Goal: Check status: Check status

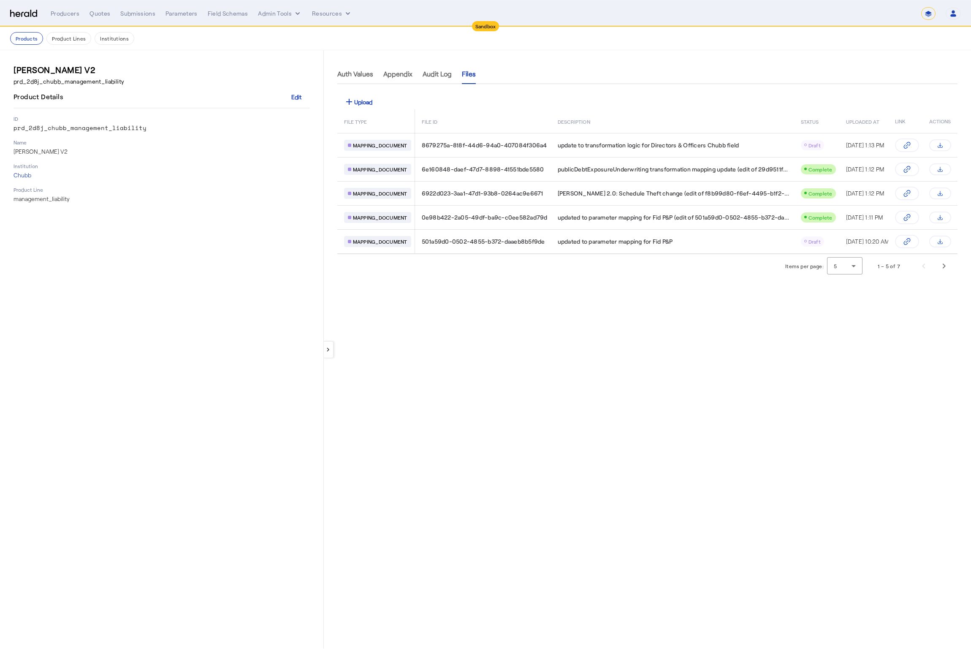
select select "*******"
click at [25, 7] on div "**********" at bounding box center [485, 13] width 950 height 13
click at [29, 13] on img at bounding box center [23, 14] width 27 height 8
select select "pfm_2v8p_herald_api"
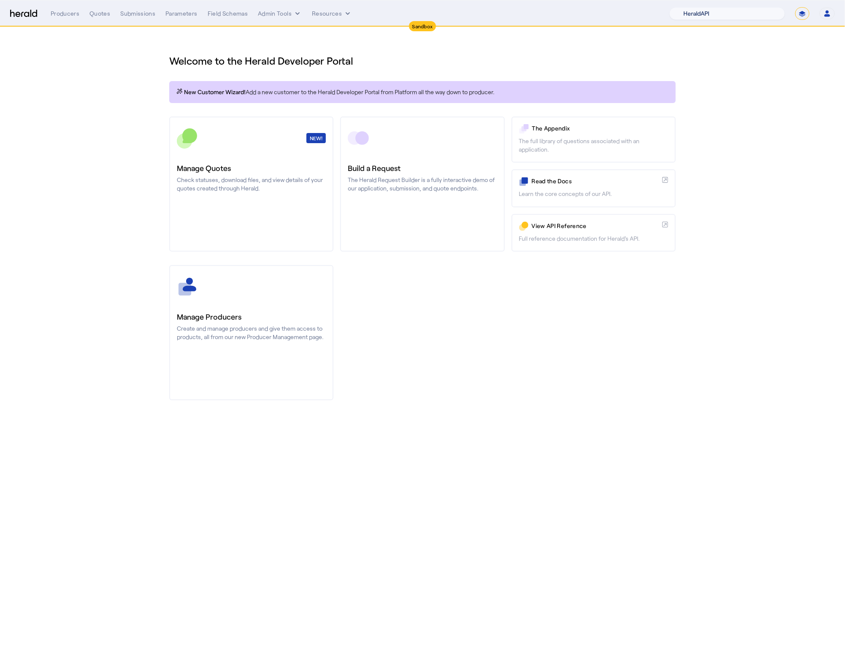
click at [710, 16] on select "1Fort Acrisure Acturis Affinity Advisors Affinity Risk Agentero AmWins Anzen Ao…" at bounding box center [727, 13] width 116 height 13
click at [689, 7] on select "1Fort Acrisure Acturis Affinity Advisors Affinity Risk Agentero AmWins Anzen Ao…" at bounding box center [727, 13] width 116 height 13
click at [795, 13] on div "1Fort Acrisure Acturis Affinity Advisors Affinity Risk Agentero AmWins Anzen Ao…" at bounding box center [751, 13] width 165 height 13
click at [797, 13] on select "**********" at bounding box center [802, 13] width 14 height 13
select select "**********"
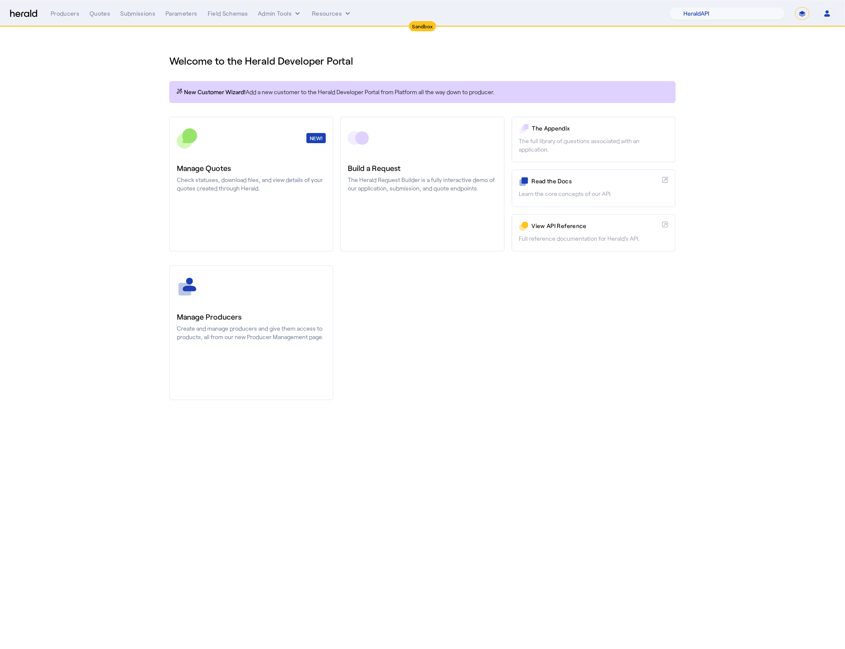
click at [795, 7] on select "**********" at bounding box center [802, 13] width 14 height 13
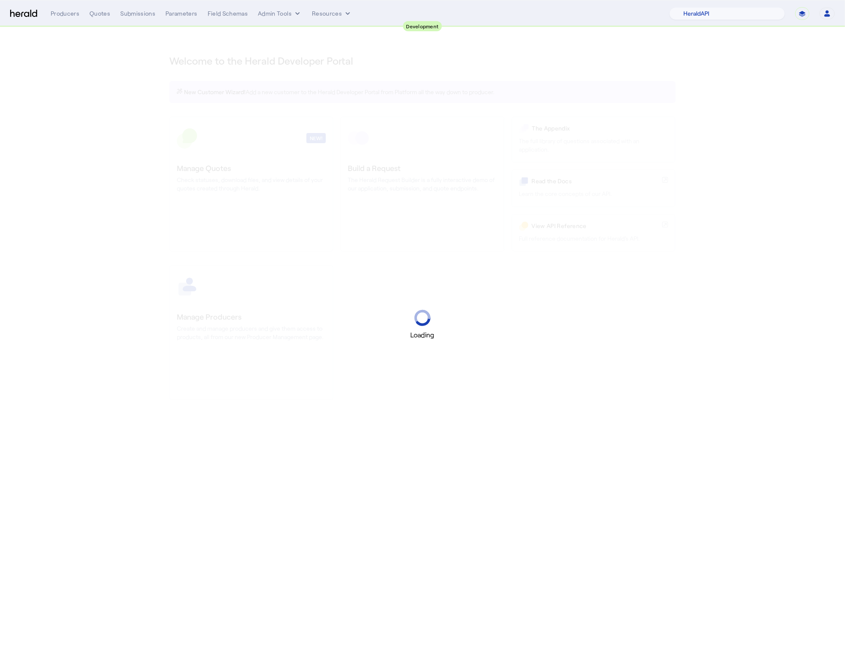
click at [456, 406] on div "Loading" at bounding box center [422, 324] width 845 height 649
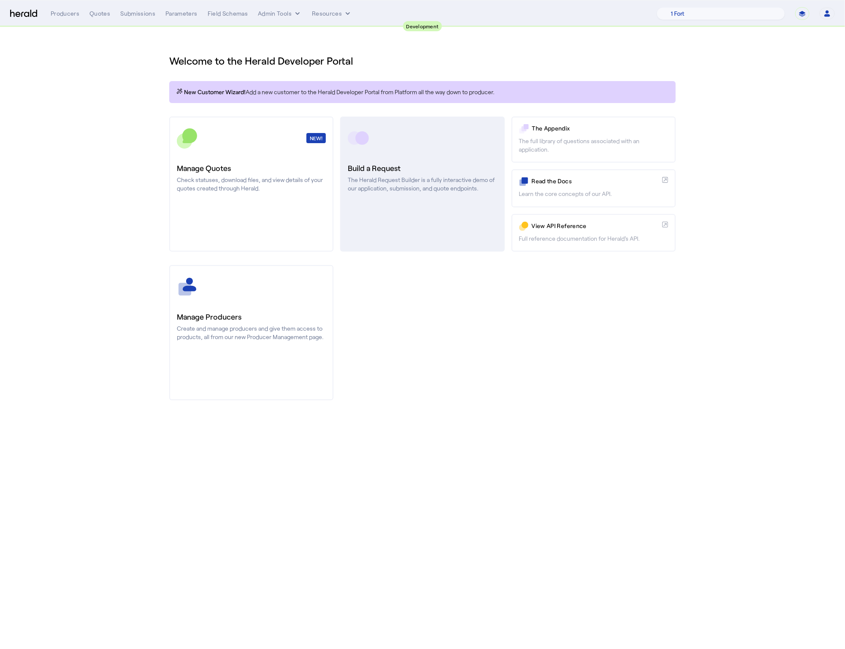
click at [446, 185] on p "The Herald Request Builder is a fully interactive demo of our application, subm…" at bounding box center [422, 184] width 149 height 17
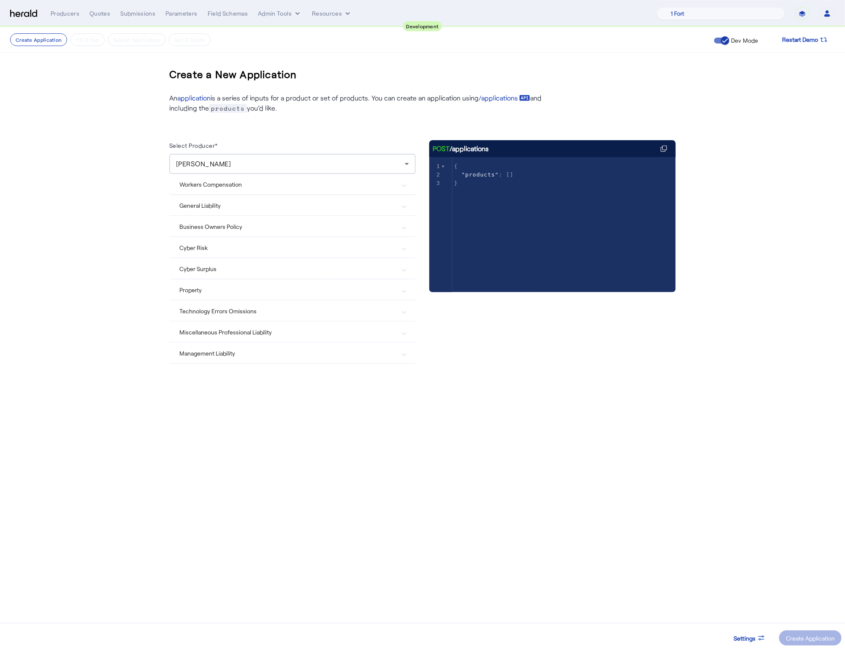
click at [218, 357] on mat-expansion-panel-header "Management Liability" at bounding box center [292, 353] width 246 height 20
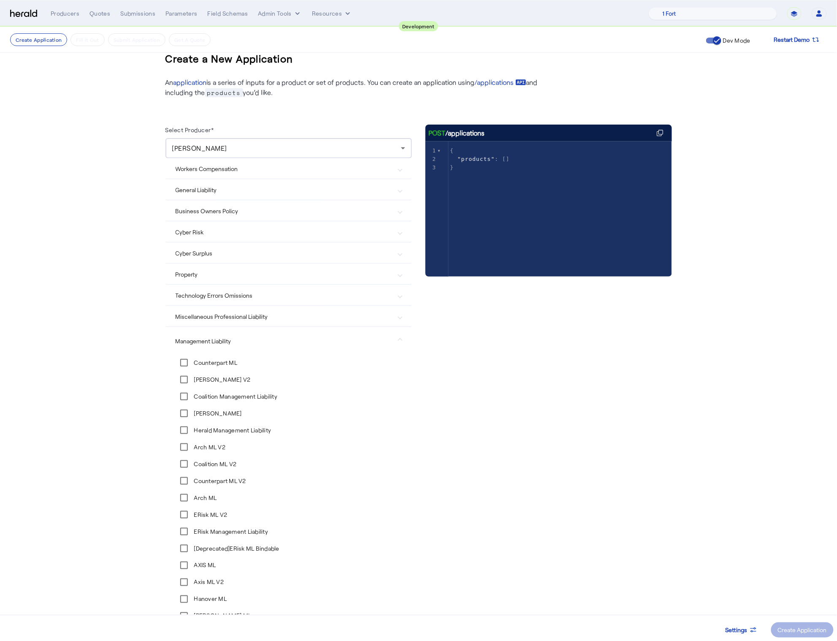
scroll to position [152, 0]
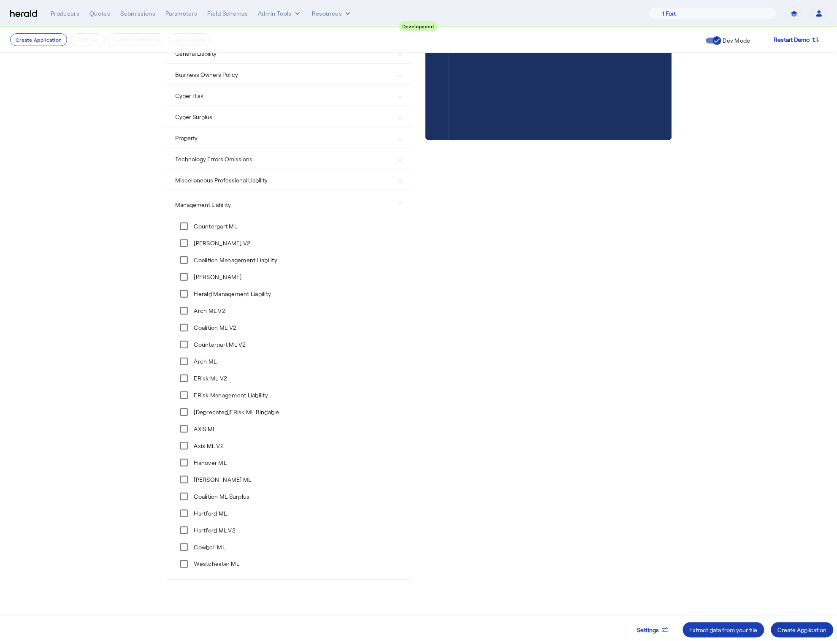
click at [809, 629] on div "Create Application" at bounding box center [802, 629] width 49 height 9
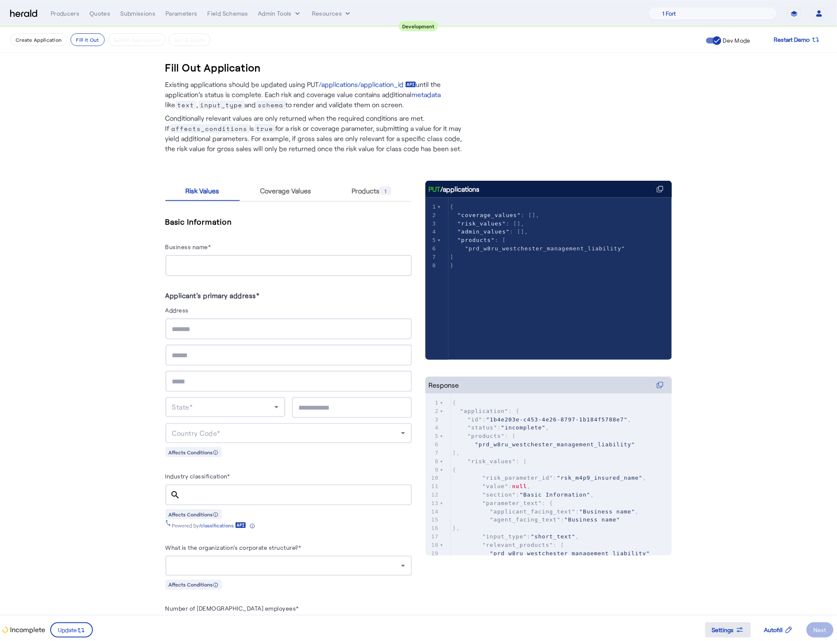
click at [736, 621] on span at bounding box center [728, 629] width 46 height 20
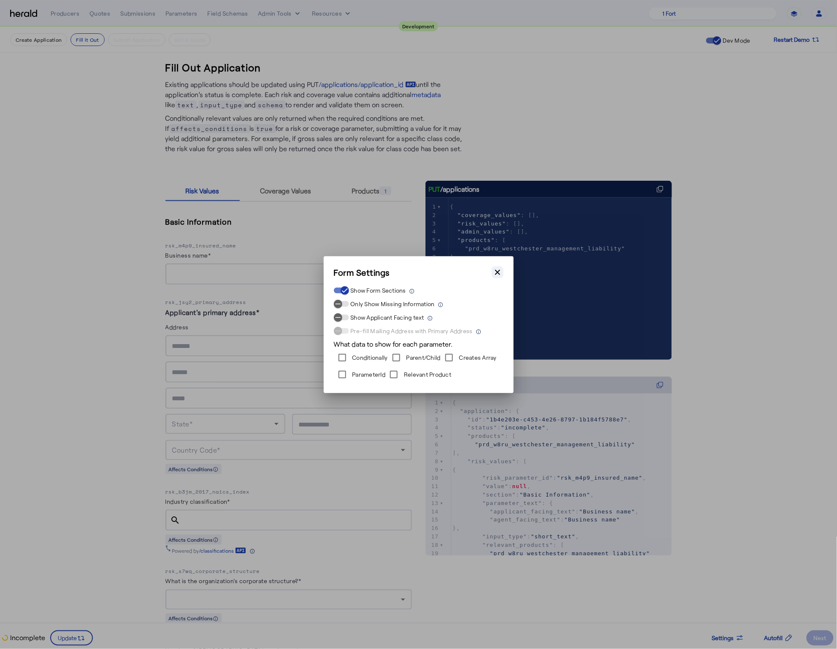
click at [497, 275] on icon "button" at bounding box center [497, 272] width 8 height 8
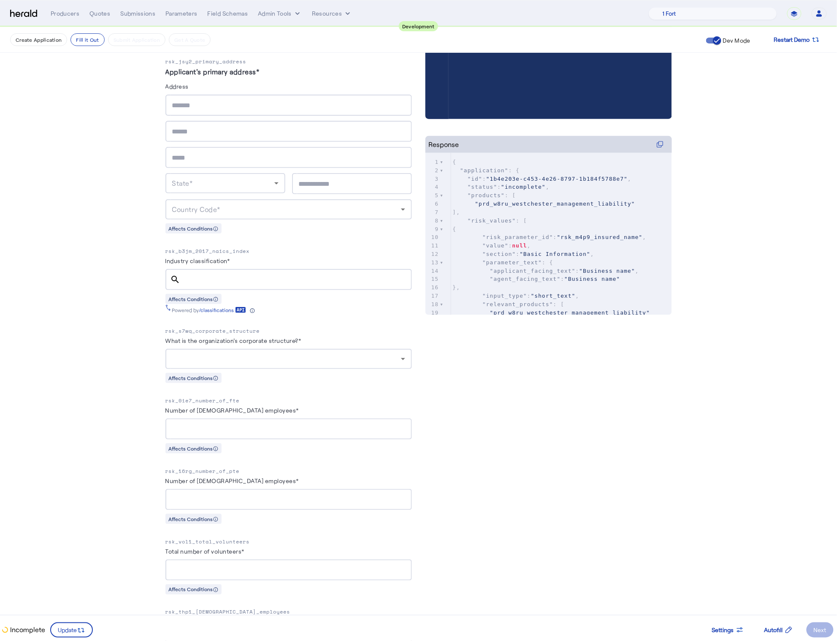
scroll to position [638, 0]
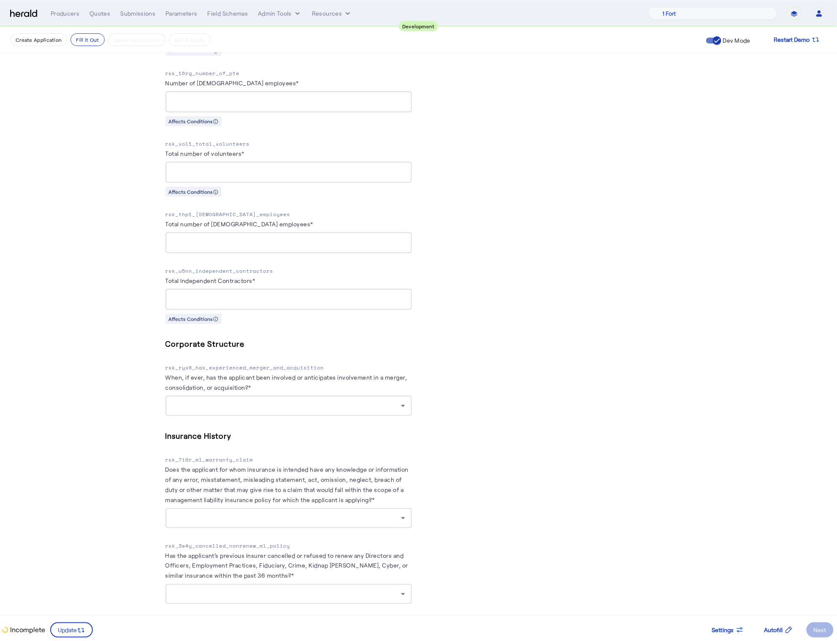
click at [220, 455] on p "rsk_7i0r_ml_warranty_claim" at bounding box center [288, 459] width 246 height 8
click at [275, 487] on label "Does the applicant for whom insurance is intended have any knowledge or informa…" at bounding box center [286, 484] width 243 height 38
click at [290, 513] on div at bounding box center [286, 518] width 229 height 10
click at [245, 526] on span "yes" at bounding box center [292, 530] width 233 height 10
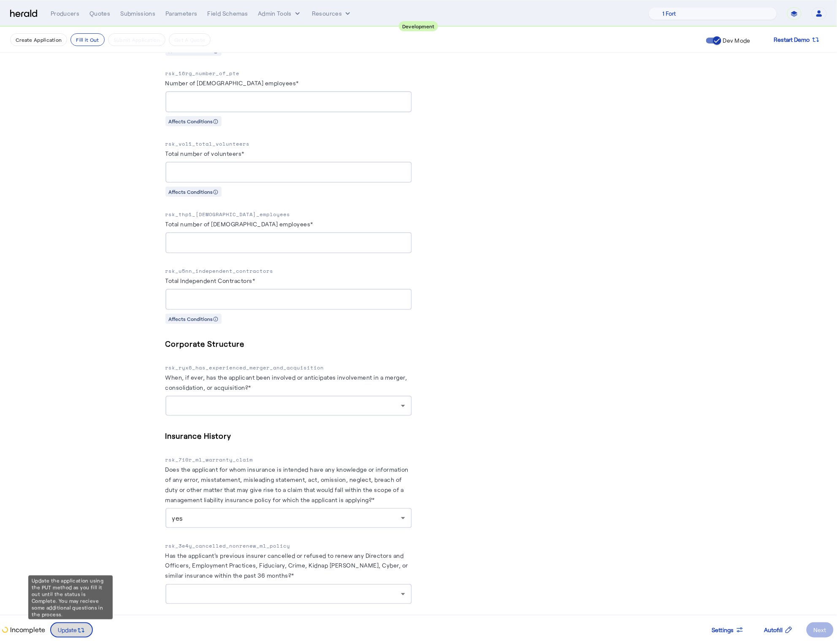
click at [78, 626] on icon at bounding box center [81, 630] width 8 height 8
click at [95, 503] on fill-application-step "Create Application Fill it Out Submit Application Get A Quote Dev Mode Restart …" at bounding box center [418, 20] width 837 height 1262
click at [293, 592] on div at bounding box center [288, 594] width 233 height 20
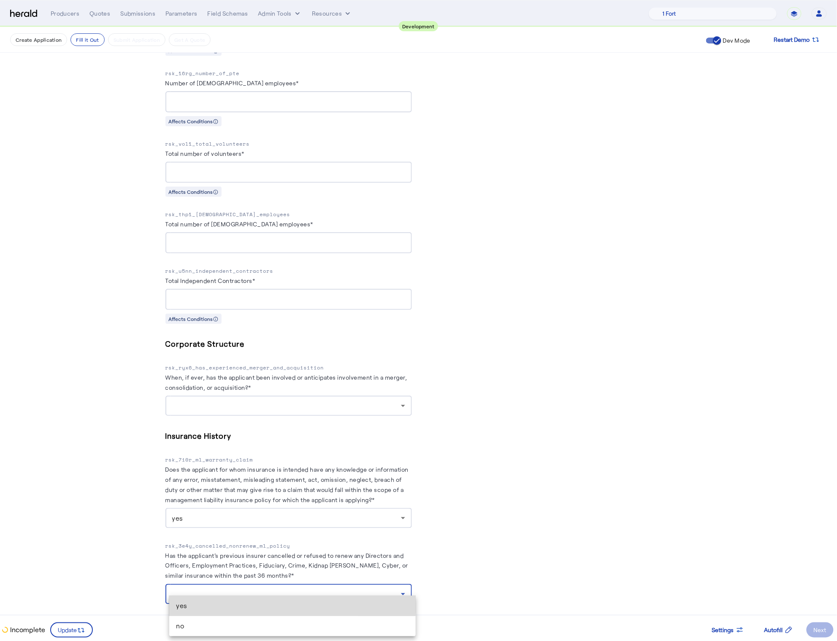
click at [226, 602] on span "yes" at bounding box center [292, 605] width 233 height 10
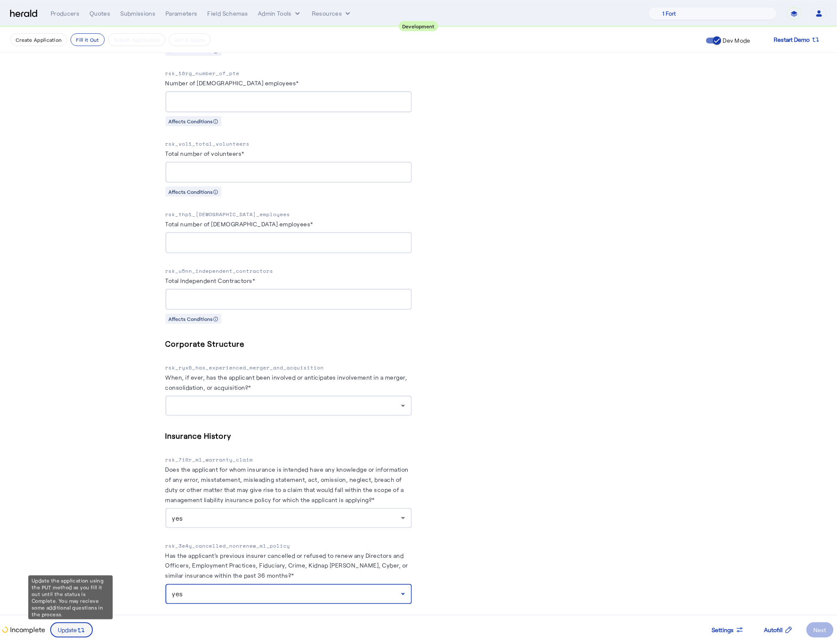
click at [53, 630] on span at bounding box center [71, 629] width 41 height 20
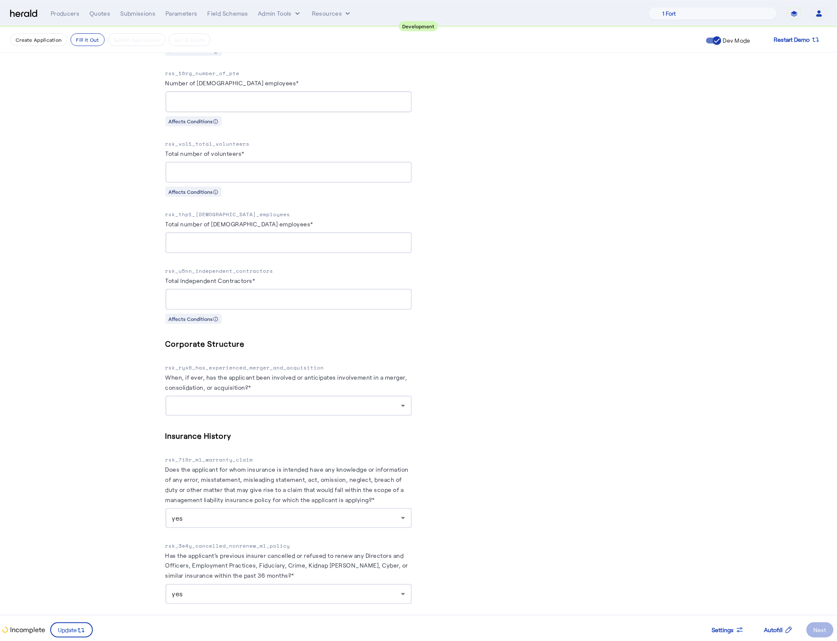
click at [111, 540] on fill-application-step "Create Application Fill it Out Submit Application Get A Quote Dev Mode Restart …" at bounding box center [418, 20] width 837 height 1262
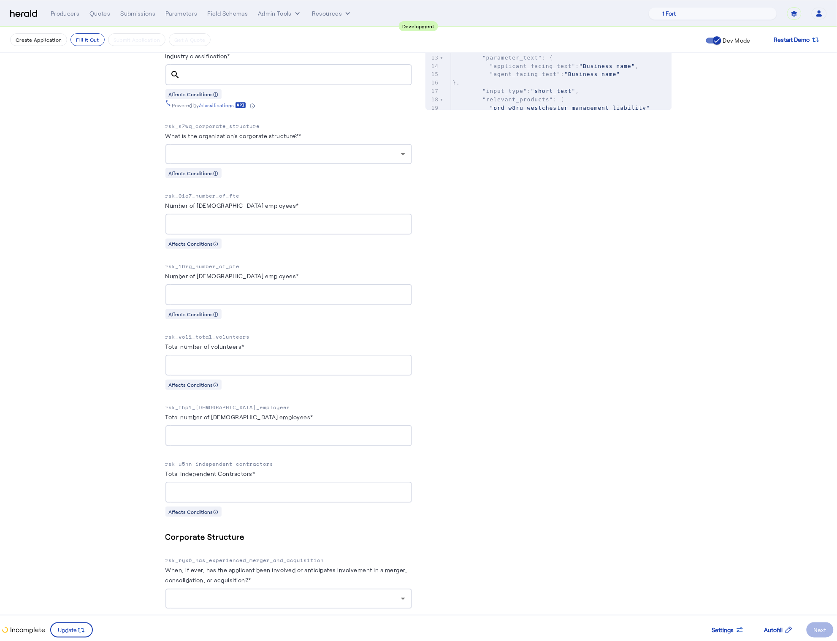
scroll to position [0, 0]
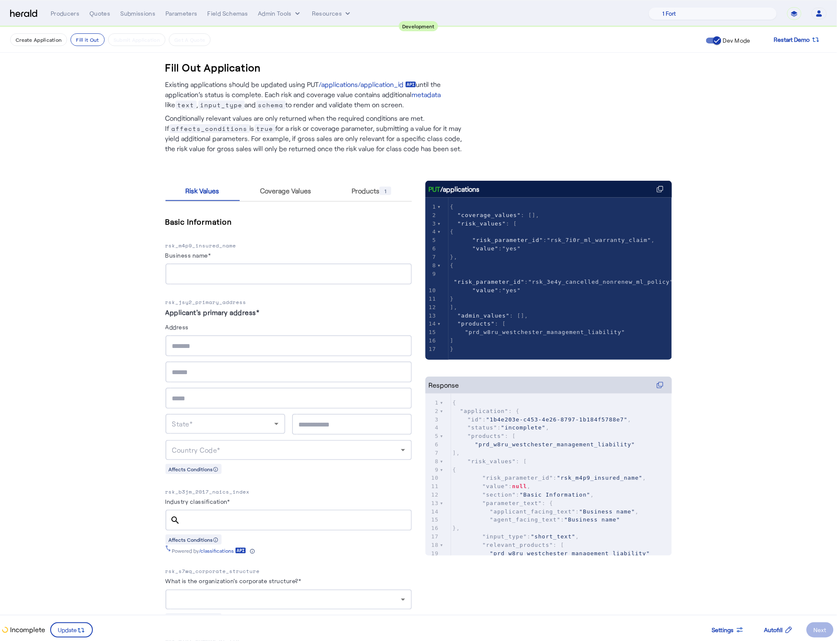
click at [288, 188] on span "Coverage Values" at bounding box center [285, 190] width 51 height 7
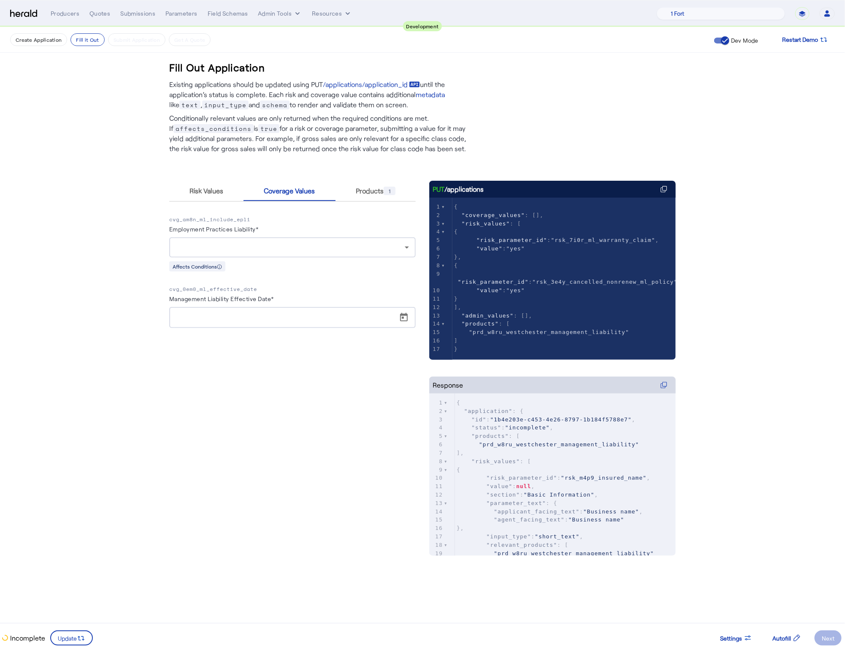
click at [287, 247] on div at bounding box center [290, 247] width 229 height 10
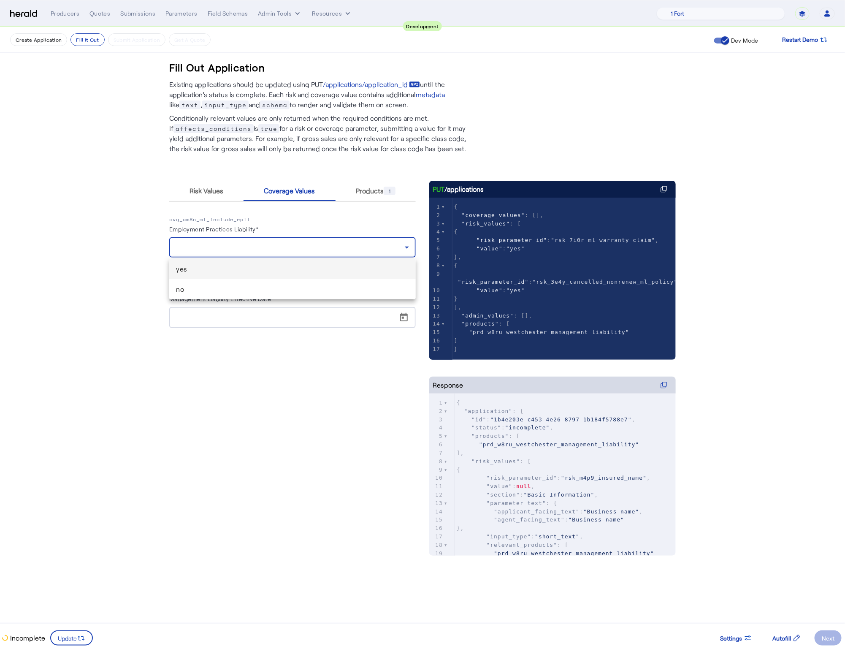
click at [245, 270] on span "yes" at bounding box center [292, 269] width 233 height 10
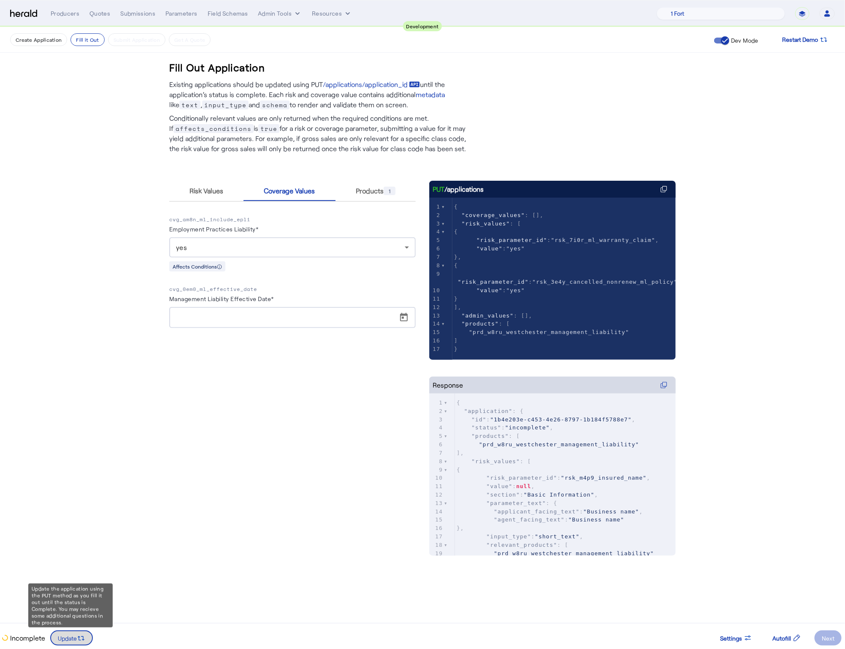
click at [77, 638] on icon at bounding box center [81, 638] width 8 height 8
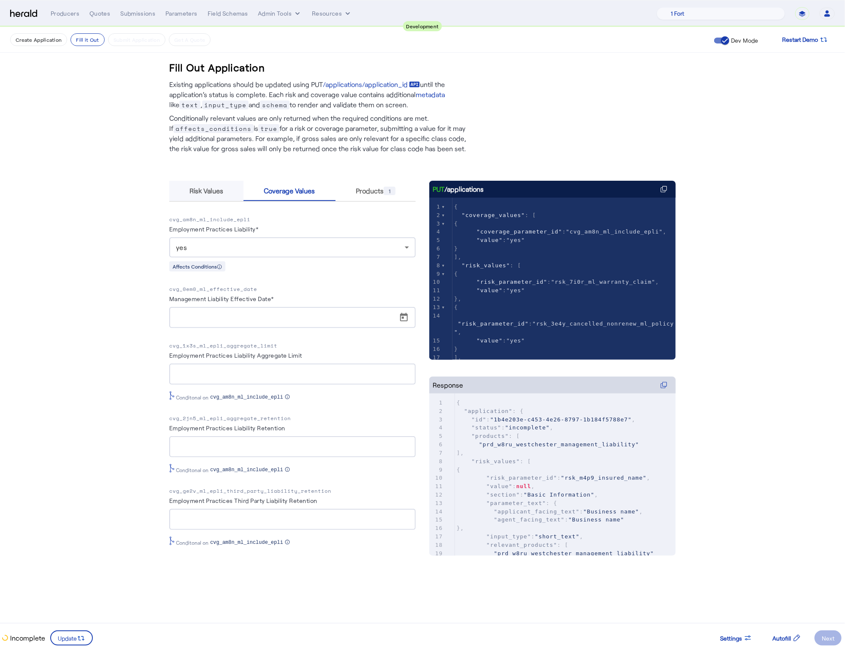
click at [211, 184] on span "Risk Values" at bounding box center [206, 191] width 34 height 20
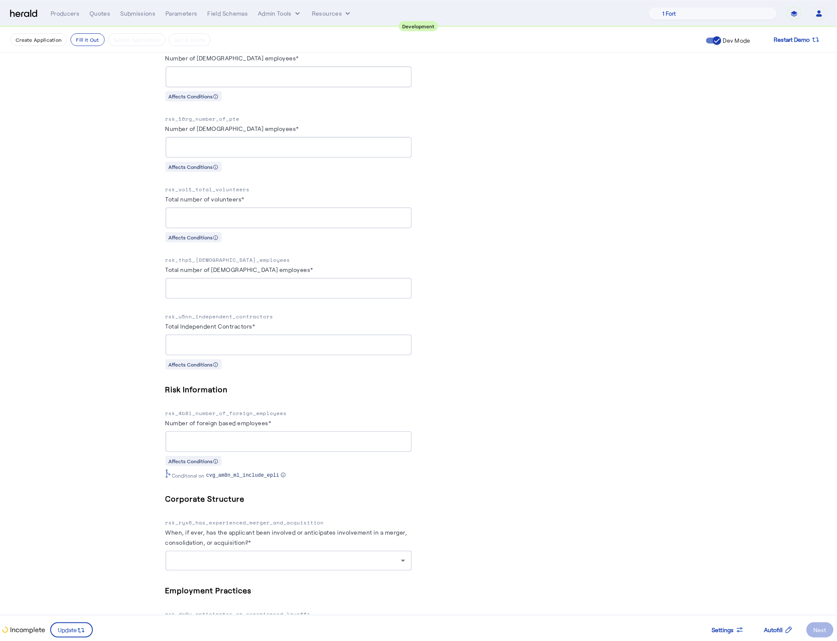
scroll to position [1049, 0]
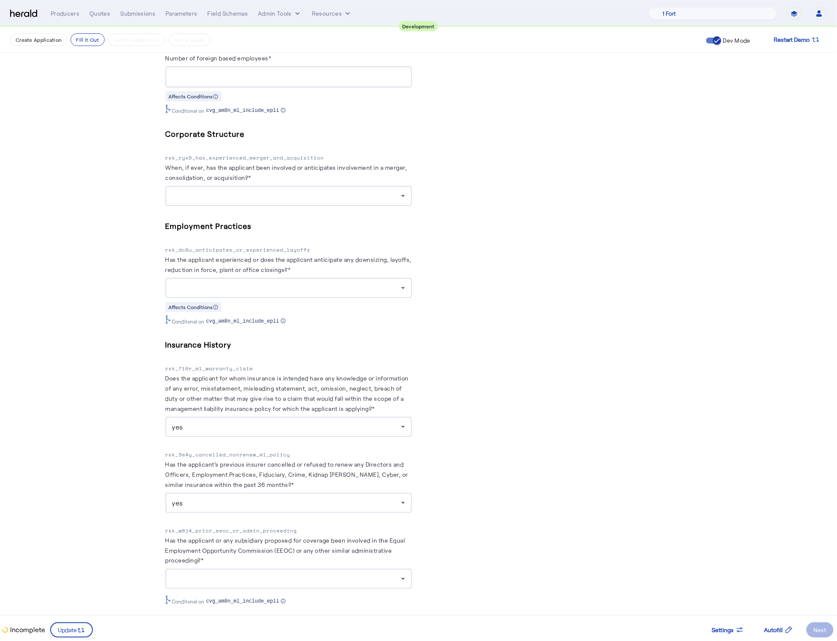
click at [349, 573] on div at bounding box center [286, 578] width 229 height 10
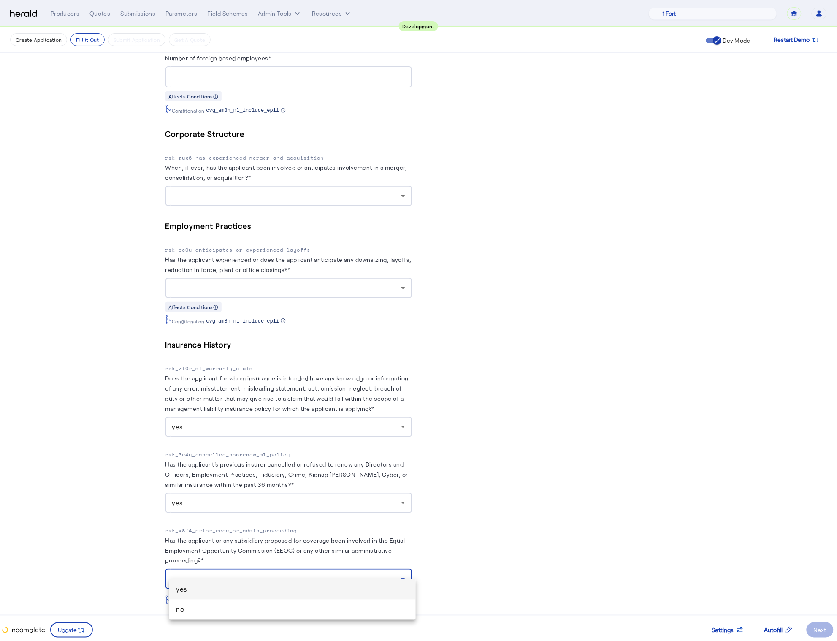
click at [233, 583] on mat-option "yes" at bounding box center [292, 589] width 246 height 20
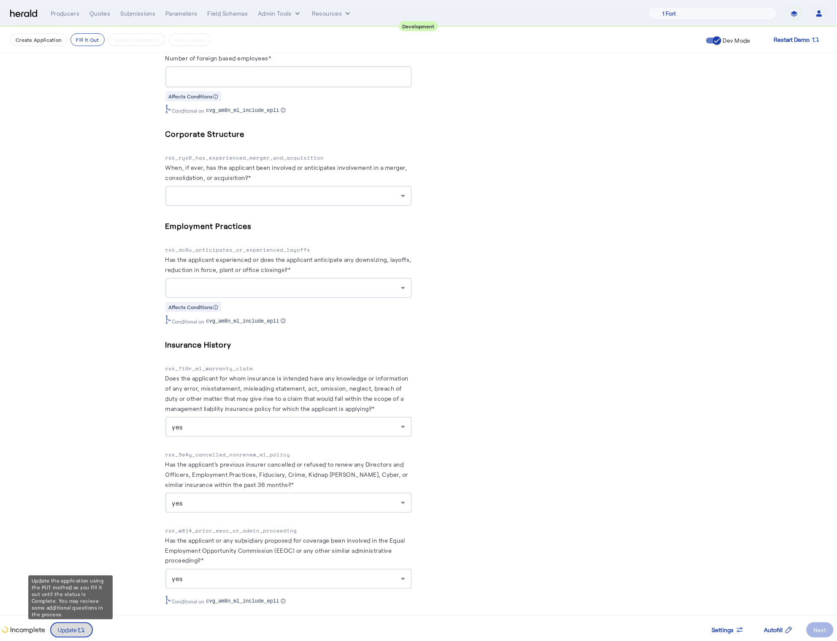
click at [72, 636] on span at bounding box center [71, 629] width 41 height 20
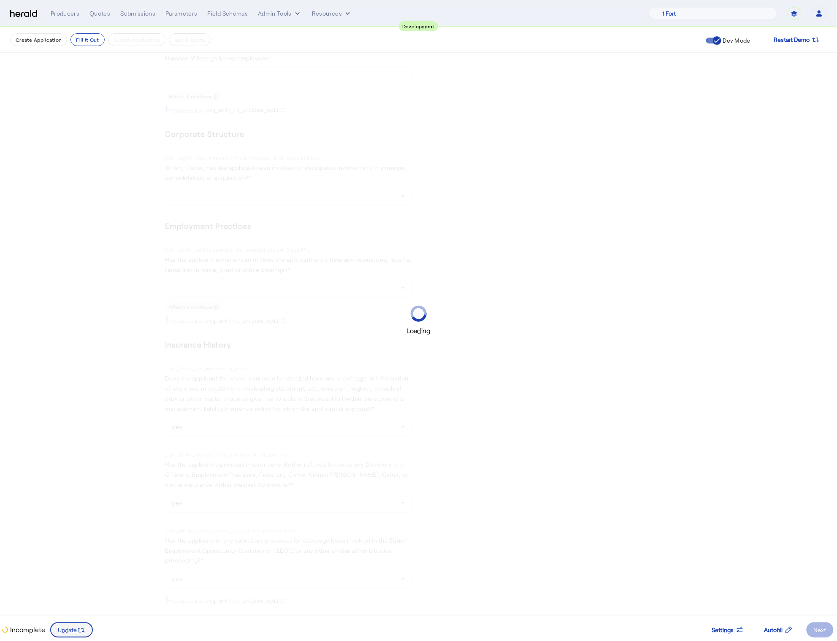
scroll to position [0, 0]
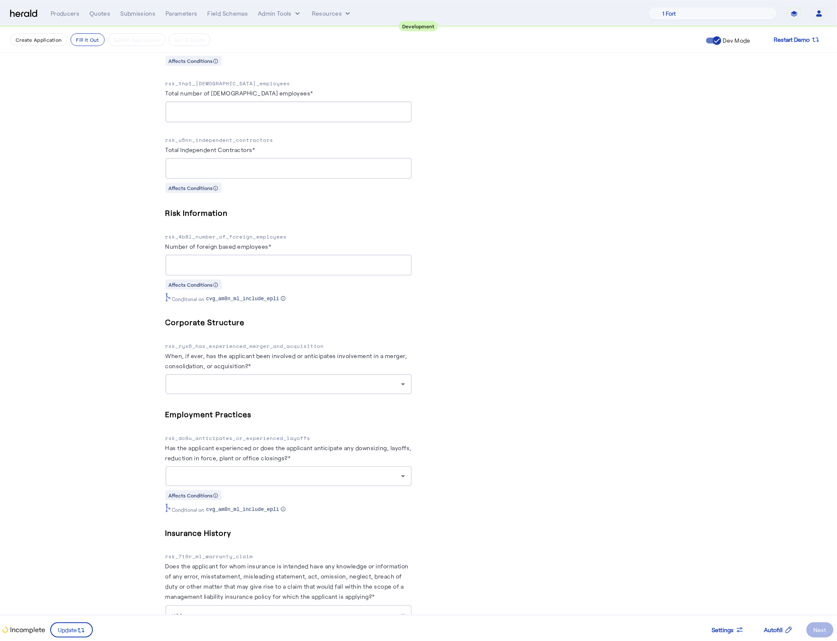
scroll to position [1049, 0]
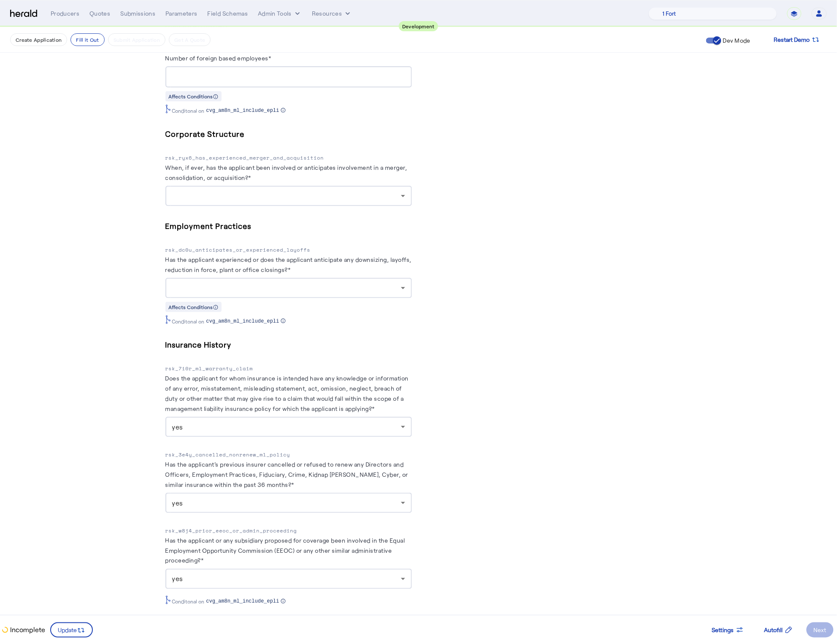
click at [228, 364] on p "rsk_7i0r_ml_warranty_claim" at bounding box center [288, 368] width 246 height 8
click at [227, 364] on p "rsk_7i0r_ml_warranty_claim" at bounding box center [288, 368] width 246 height 8
copy p "rsk_7i0r_ml_warranty_claim"
click at [234, 450] on p "rsk_3e4y_cancelled_nonrenew_ml_policy" at bounding box center [288, 454] width 246 height 8
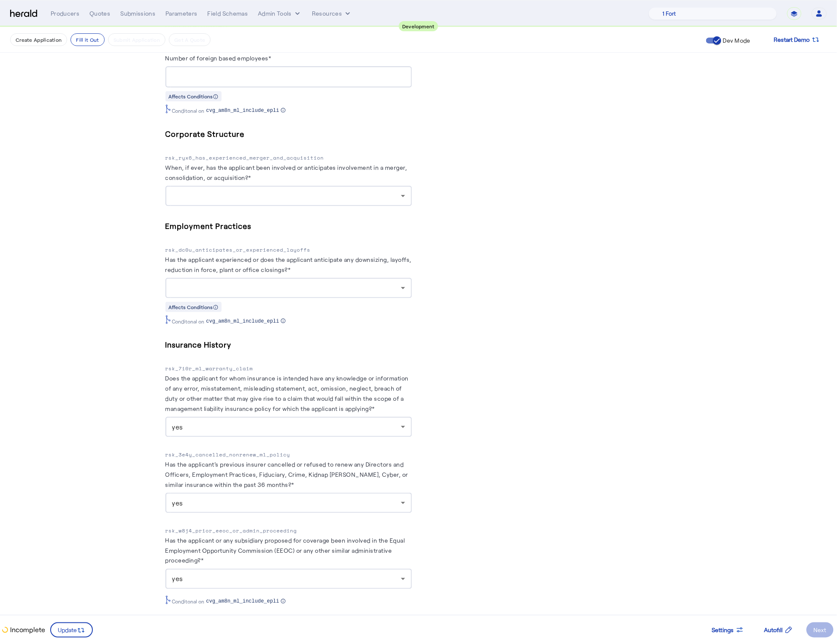
click at [234, 450] on p "rsk_3e4y_cancelled_nonrenew_ml_policy" at bounding box center [288, 454] width 246 height 8
copy p "rsk_3e4y_cancelled_nonrenew_ml_policy"
click at [274, 526] on p "rsk_w8j4_prior_eeoc_or_admin_proceeding" at bounding box center [288, 530] width 246 height 8
copy p "rsk_w8j4_prior_eeoc_or_admin_proceeding"
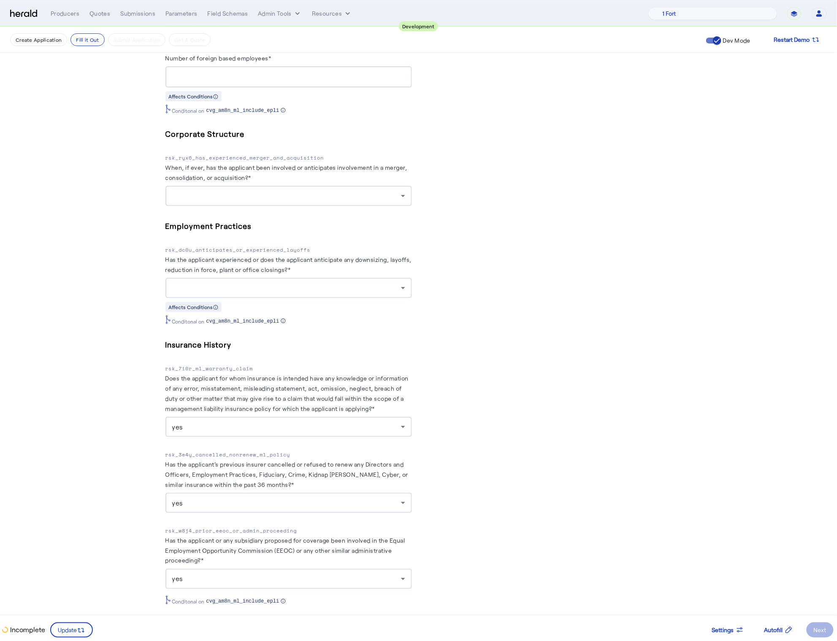
click at [274, 246] on p "rsk_dc0u_anticipates_or_experienced_layoffs" at bounding box center [288, 250] width 246 height 8
copy p "rsk_dc0u_anticipates_or_experienced_layoffs"
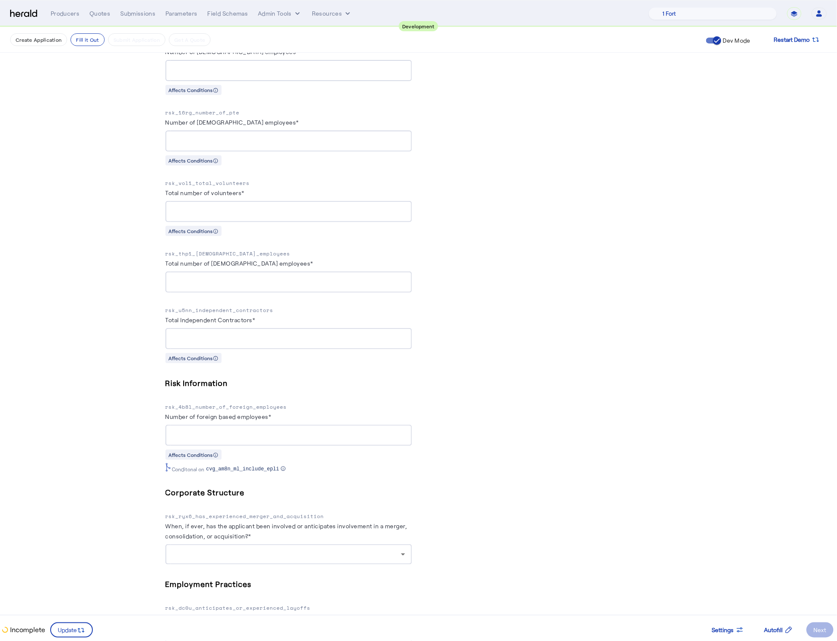
scroll to position [343, 0]
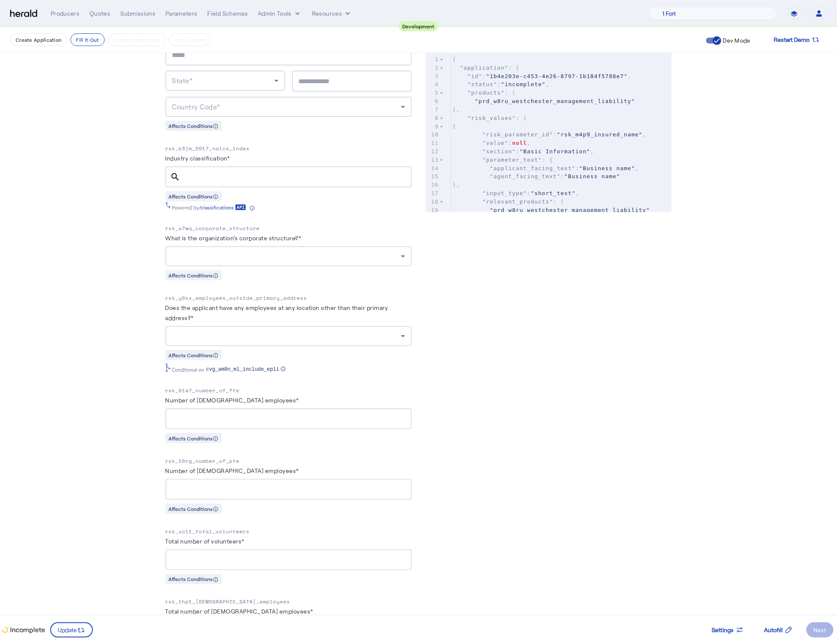
click at [212, 144] on p "rsk_b3jm_2017_naics_index" at bounding box center [288, 148] width 246 height 8
copy p "rsk_b3jm_2017_naics_index"
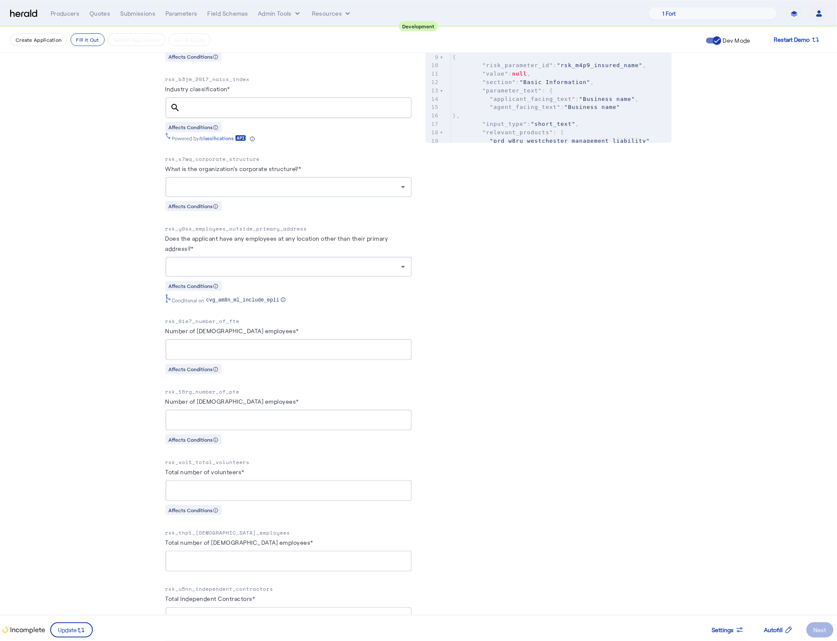
scroll to position [410, 0]
click at [266, 227] on p "rsk_y0sx_employees_outside_primary_address" at bounding box center [288, 231] width 246 height 8
copy p "rsk_y0sx_employees_outside_primary_address"
click at [227, 319] on p "rsk_0ie7_number_of_fte" at bounding box center [288, 323] width 246 height 8
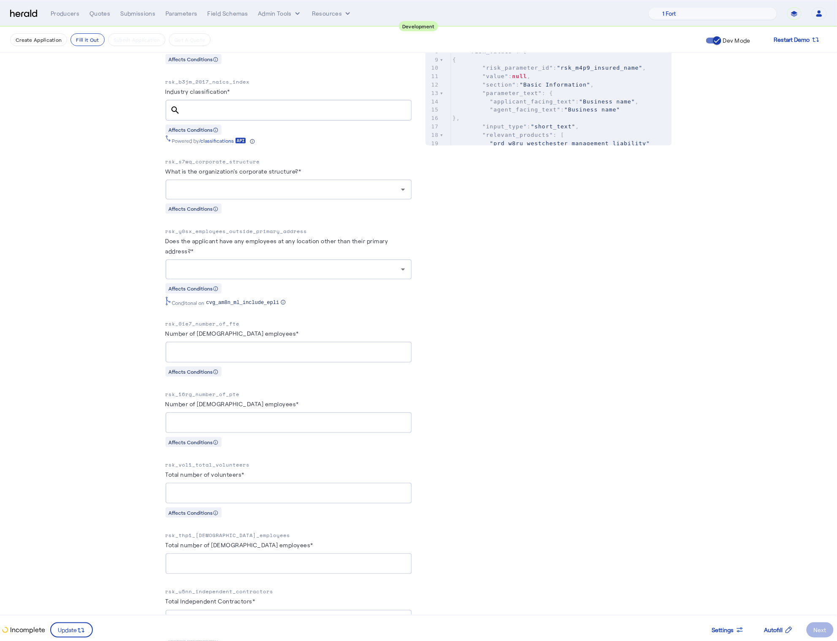
click at [226, 319] on p "rsk_0ie7_number_of_fte" at bounding box center [288, 323] width 246 height 8
copy p "rsk_0ie7_number_of_fte"
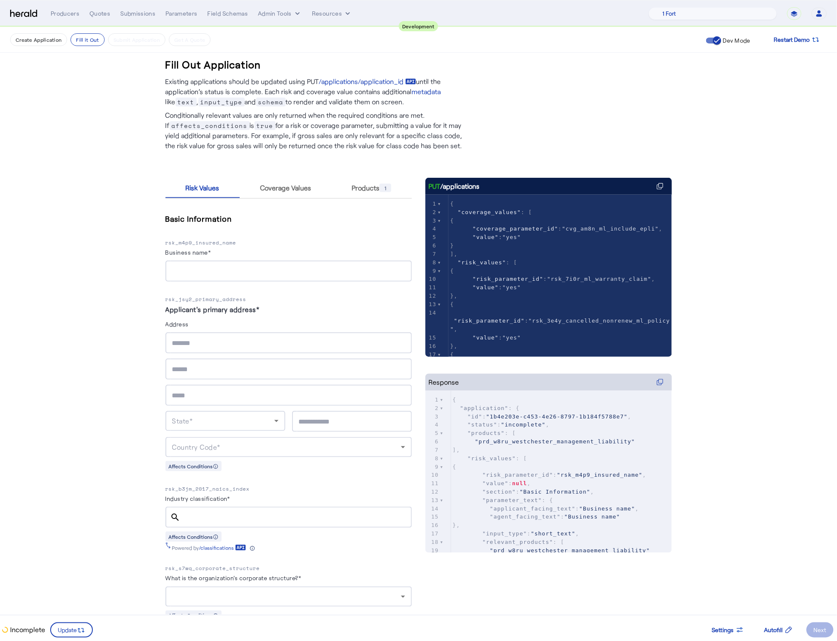
scroll to position [0, 0]
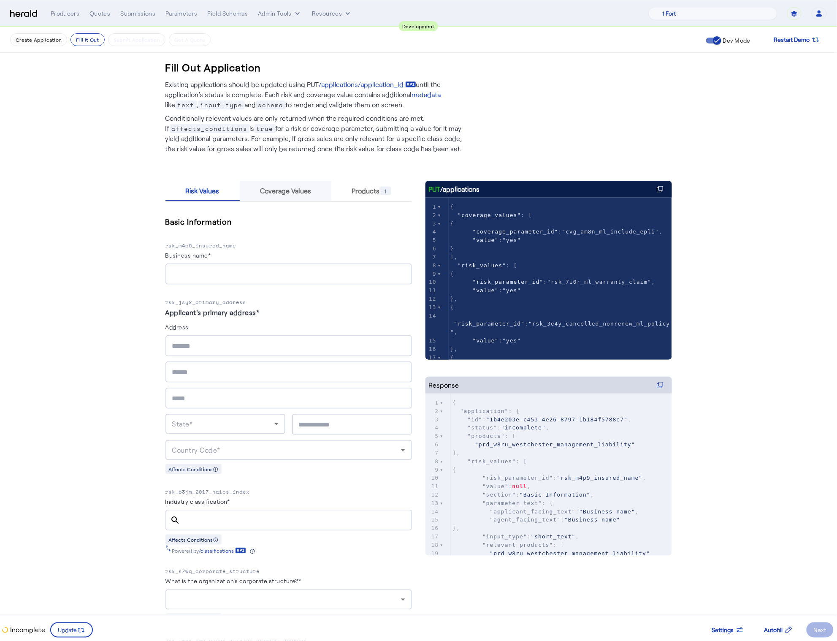
click at [295, 196] on span "Coverage Values" at bounding box center [285, 191] width 51 height 20
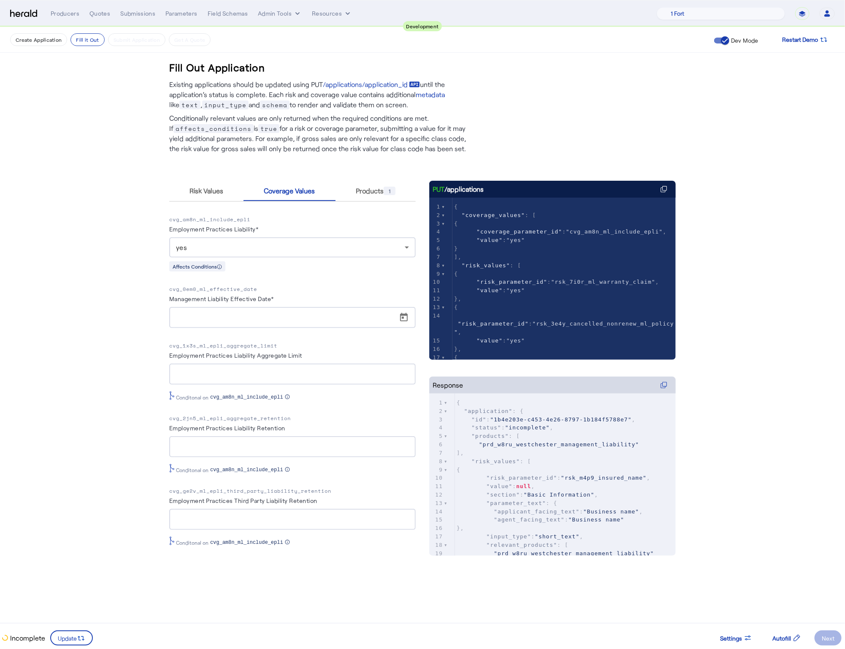
click at [260, 341] on p "cvg_1x3s_ml_epli_aggregate_limit" at bounding box center [292, 345] width 246 height 8
click at [259, 343] on p "cvg_1x3s_ml_epli_aggregate_limit" at bounding box center [292, 345] width 246 height 8
copy p "cvg_1x3s_ml_epli_aggregate_limit"
click at [246, 286] on p "cvg_0em0_ml_effective_date" at bounding box center [292, 289] width 246 height 8
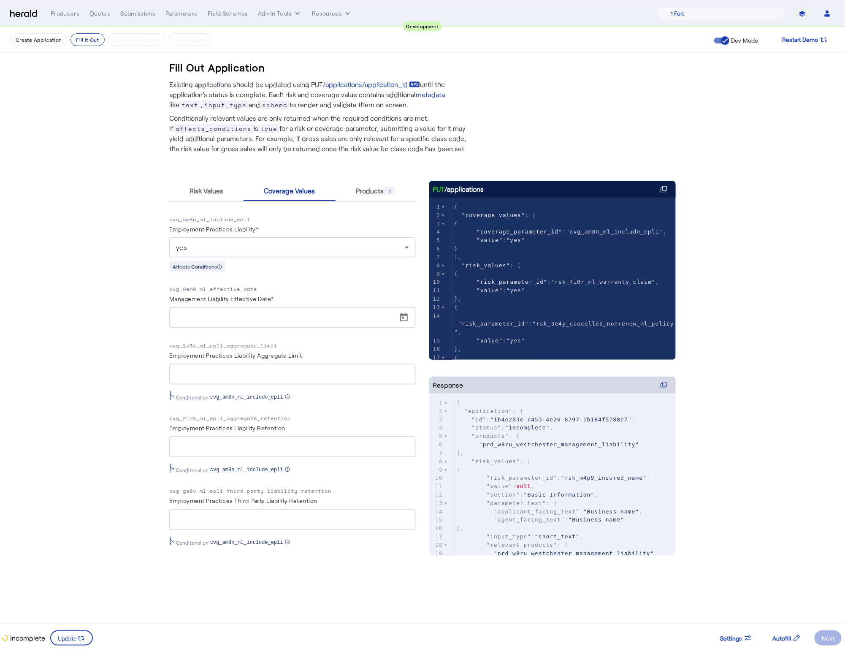
click at [246, 286] on p "cvg_0em0_ml_effective_date" at bounding box center [292, 289] width 246 height 8
copy p "cvg_0em0_ml_effective_date"
click at [206, 191] on span "Risk Values" at bounding box center [206, 190] width 34 height 7
click at [207, 191] on span "Risk Values" at bounding box center [206, 190] width 34 height 7
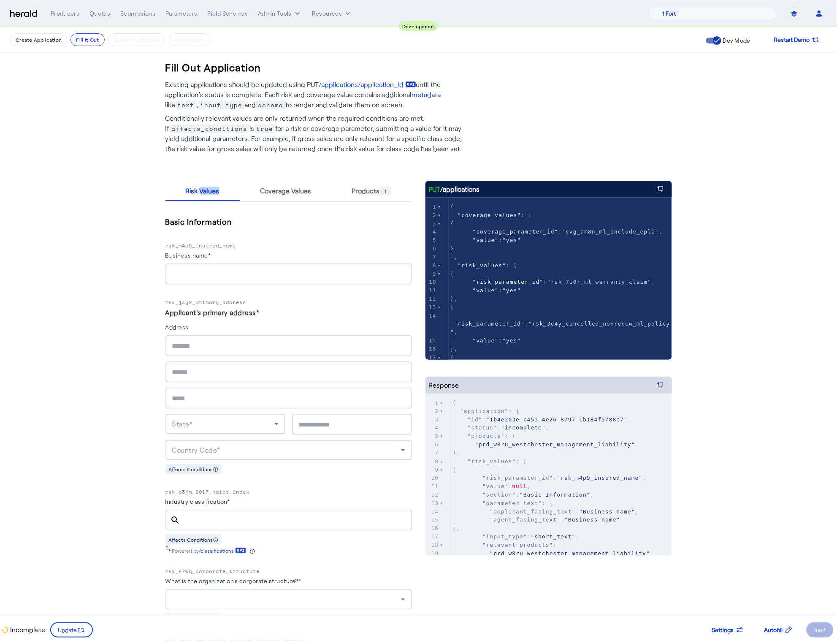
scroll to position [863, 0]
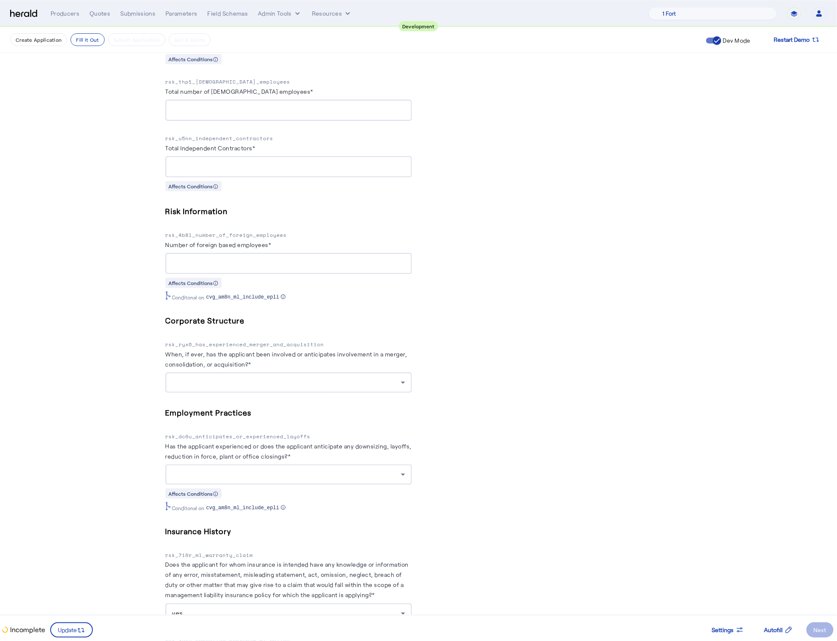
click at [342, 378] on div at bounding box center [288, 382] width 233 height 20
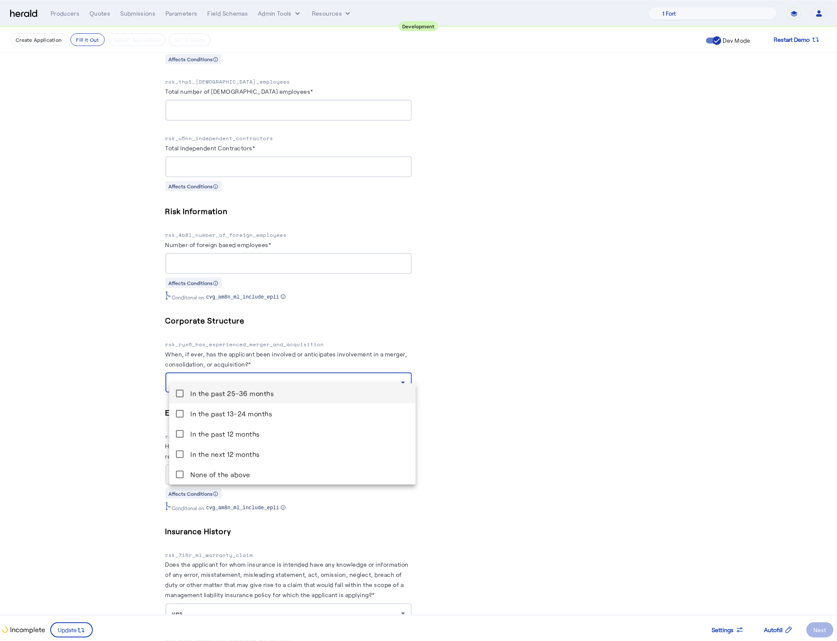
click at [495, 430] on div at bounding box center [418, 320] width 837 height 641
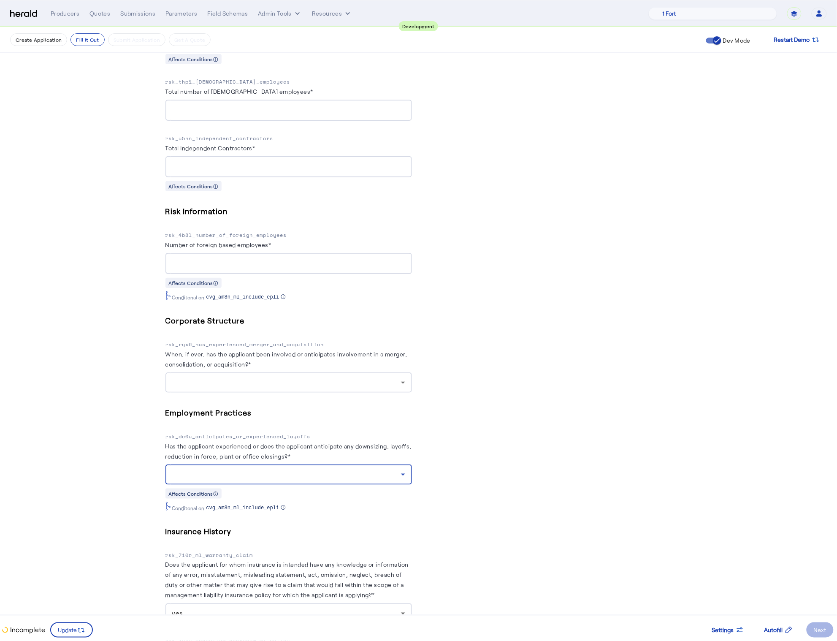
click at [370, 469] on div at bounding box center [286, 474] width 229 height 10
click at [268, 481] on span "In the past 12 months" at bounding box center [299, 485] width 219 height 10
click at [187, 485] on months "In the past 12 months" at bounding box center [292, 485] width 246 height 20
click at [182, 486] on mat-pseudo-checkbox at bounding box center [180, 485] width 8 height 8
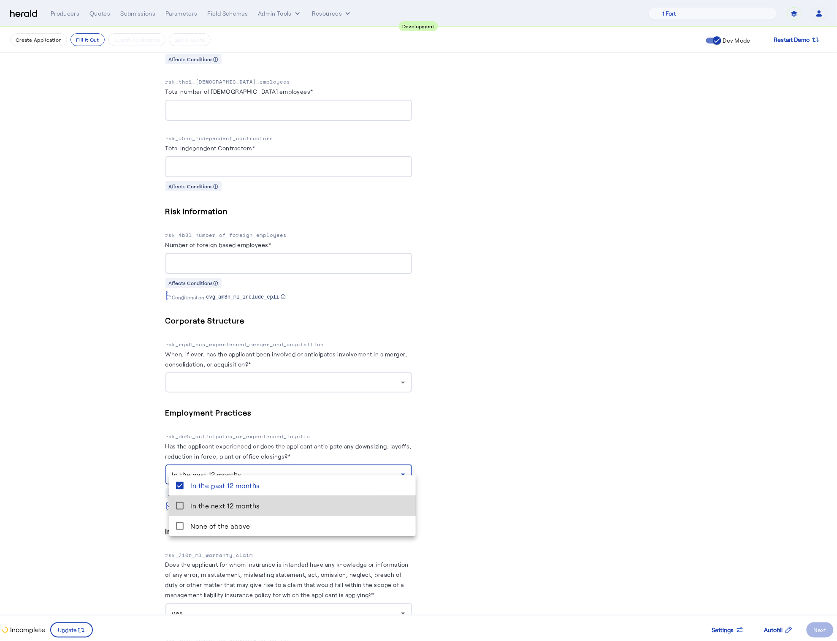
click at [183, 507] on mat-pseudo-checkbox at bounding box center [180, 506] width 8 height 8
click at [81, 627] on div at bounding box center [418, 320] width 837 height 641
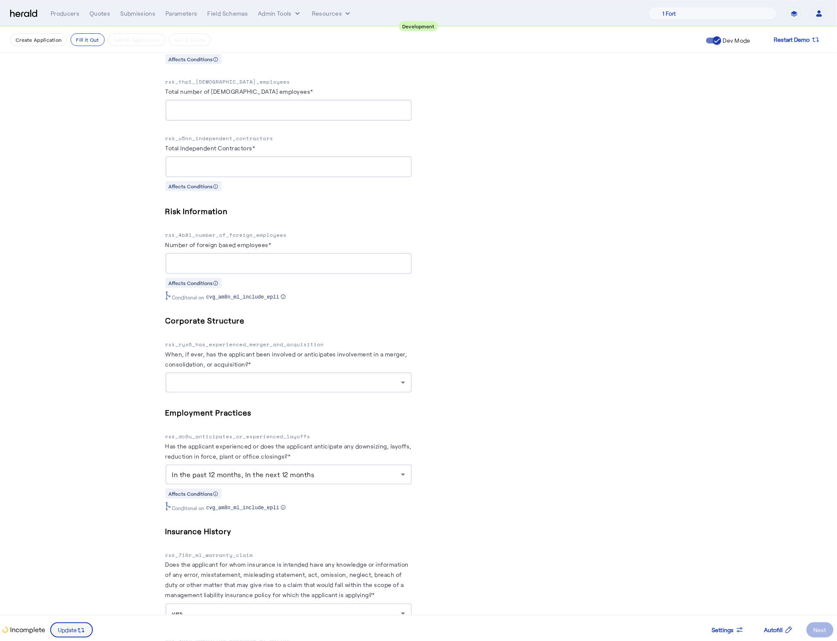
click at [77, 633] on icon at bounding box center [81, 630] width 8 height 8
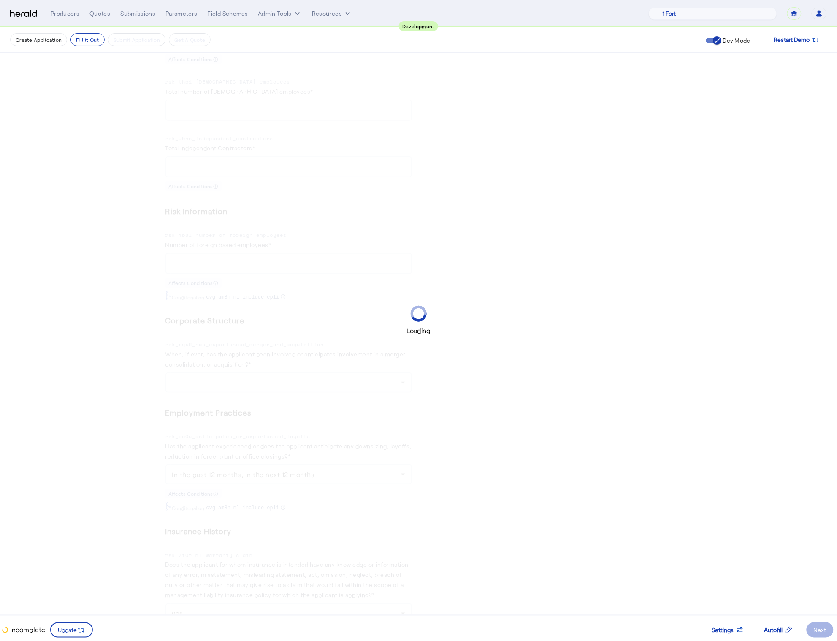
scroll to position [0, 0]
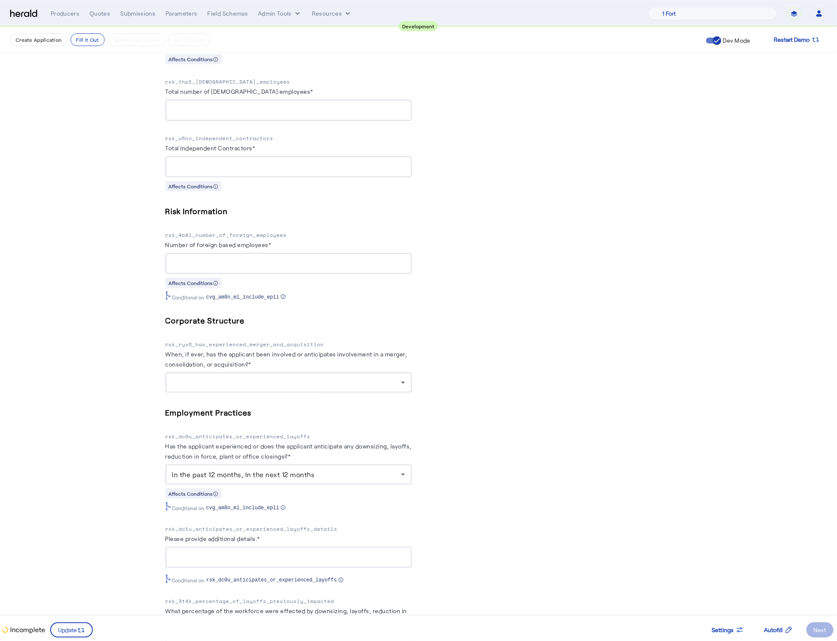
click at [73, 475] on fill-application-step "Create Application Fill it Out Submit Application Get A Quote Dev Mode Restart …" at bounding box center [418, 120] width 837 height 1912
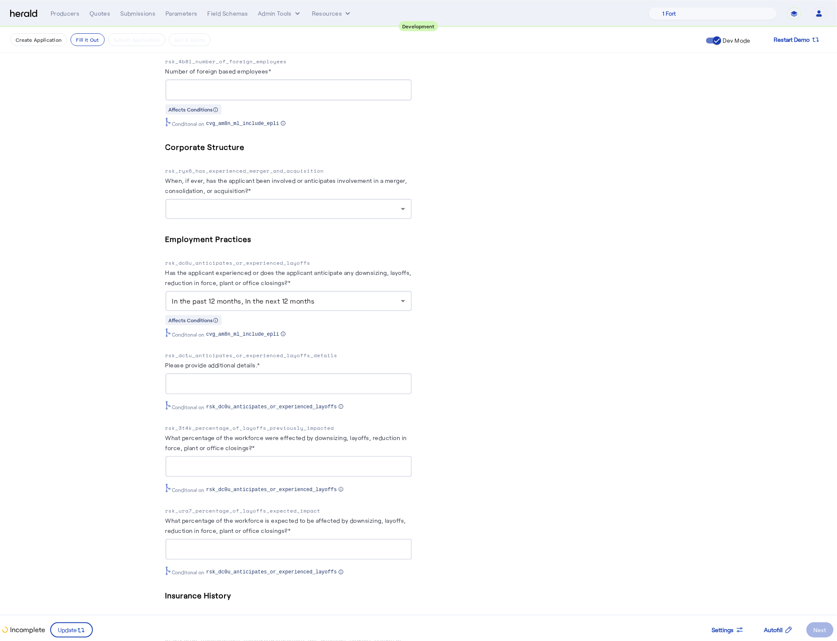
scroll to position [1045, 0]
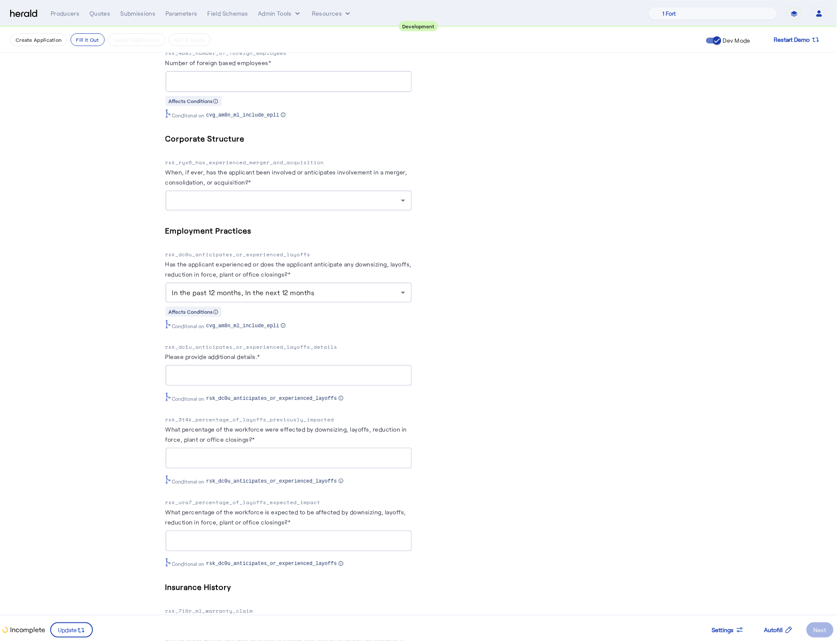
click at [290, 415] on p "rsk_3t4k_percentage_of_layoffs_previously_impacted" at bounding box center [288, 419] width 246 height 8
copy p "rsk_3t4k_percentage_of_layoffs_previously_impacted"
click at [266, 498] on p "rsk_ura7_percentage_of_layoffs_expected_impact" at bounding box center [288, 502] width 246 height 8
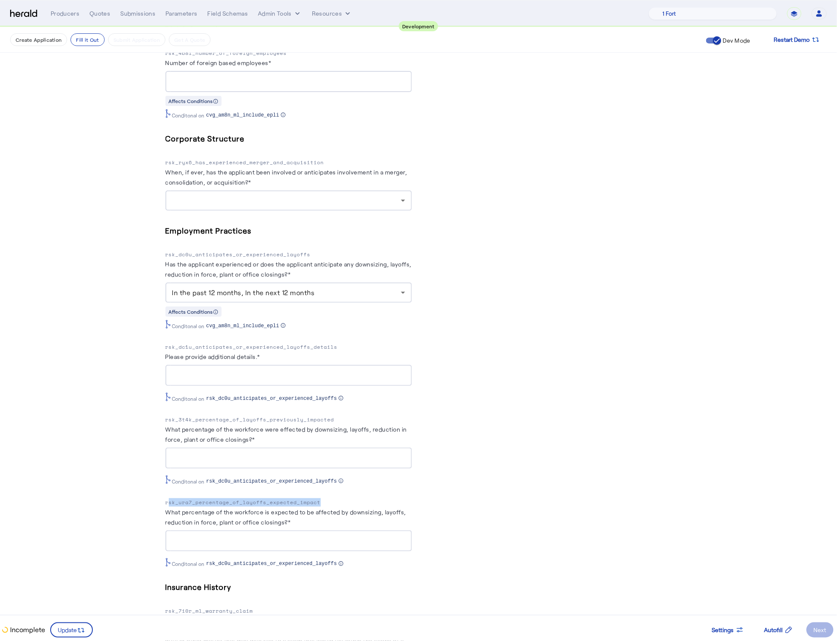
click at [266, 498] on p "rsk_ura7_percentage_of_layoffs_expected_impact" at bounding box center [288, 502] width 246 height 8
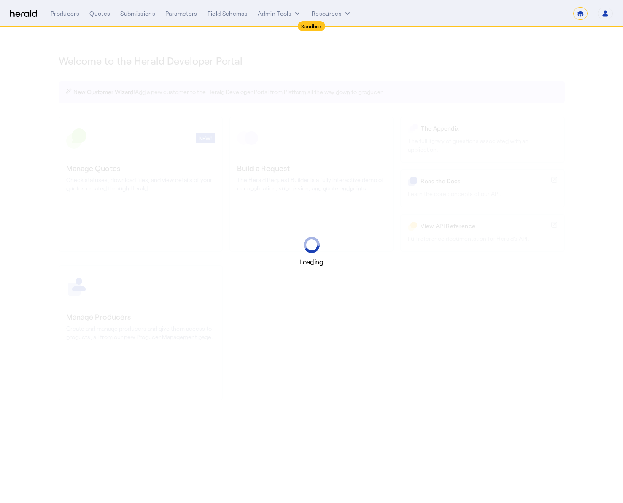
select select "*******"
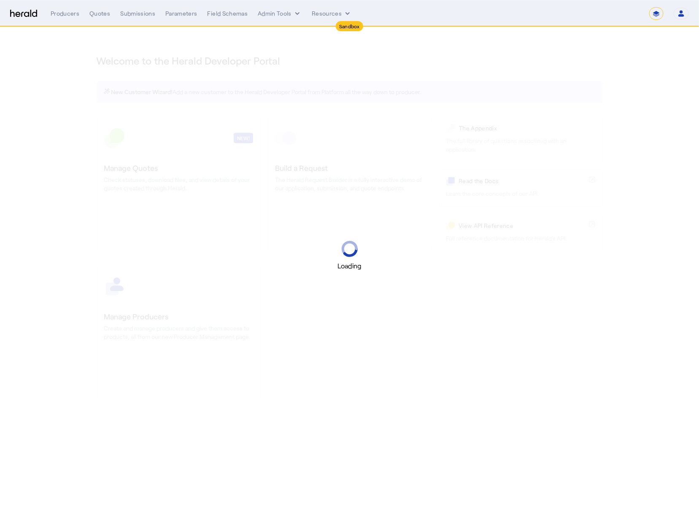
select select "pfm_2v8p_herald_api"
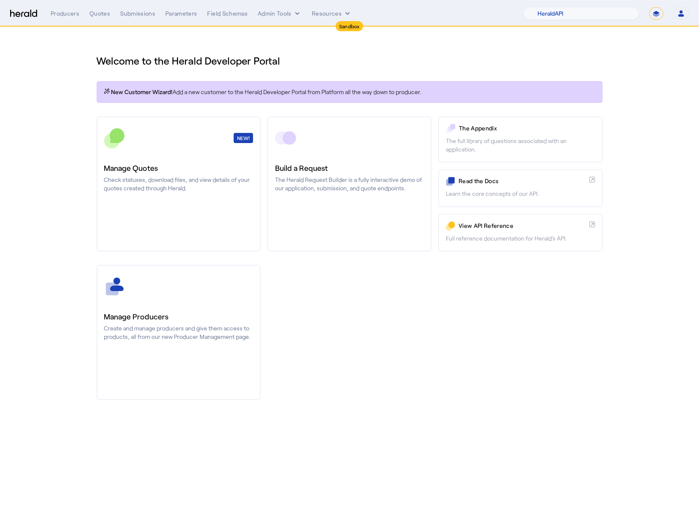
click at [623, 15] on select "**********" at bounding box center [656, 13] width 14 height 13
select select "**********"
click at [623, 7] on select "**********" at bounding box center [656, 13] width 14 height 13
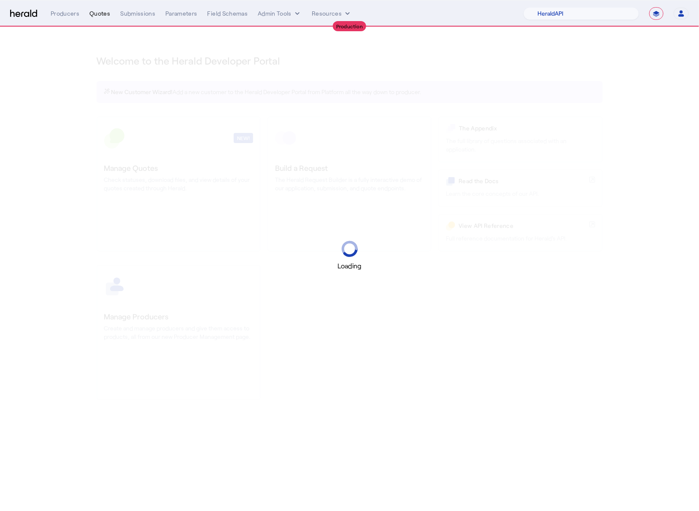
click at [106, 16] on div "Quotes" at bounding box center [99, 13] width 21 height 8
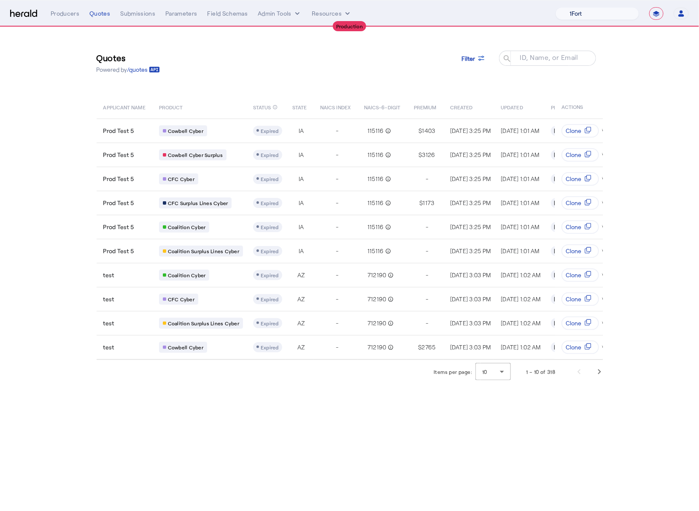
click at [597, 13] on select "1Fort Affinity Risk [PERSON_NAME] [PERSON_NAME] CRC Campus Coverage Citadel Fif…" at bounding box center [598, 13] width 84 height 13
select select "pfm_8e7n_1fort"
click at [556, 7] on select "1Fort Affinity Risk [PERSON_NAME] [PERSON_NAME] CRC Campus Coverage Citadel Fif…" at bounding box center [598, 13] width 84 height 13
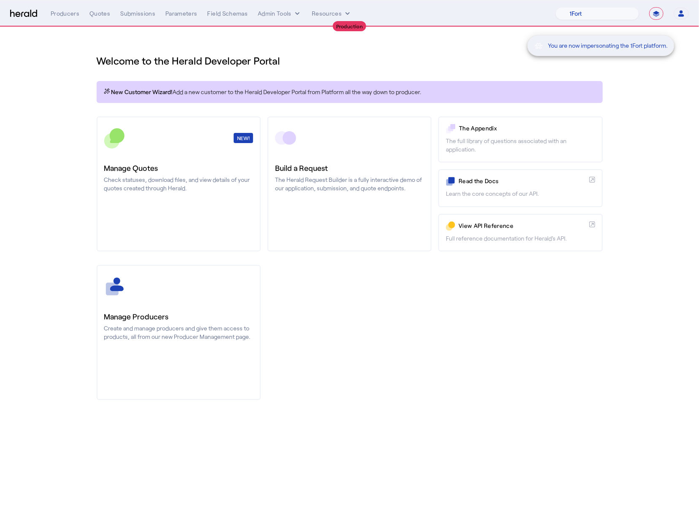
click at [350, 283] on div "You are now impersonating the 1Fort platform." at bounding box center [349, 255] width 699 height 511
click at [197, 194] on div "You are now impersonating the 1Fort platform." at bounding box center [349, 255] width 699 height 511
click at [192, 191] on div "You are now impersonating the 1Fort platform." at bounding box center [349, 255] width 699 height 511
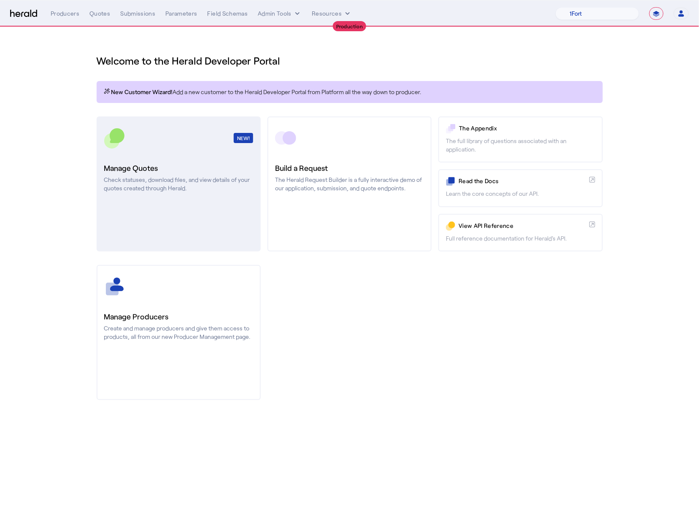
click at [193, 191] on p "Check statuses, download files, and view details of your quotes created through…" at bounding box center [178, 184] width 149 height 17
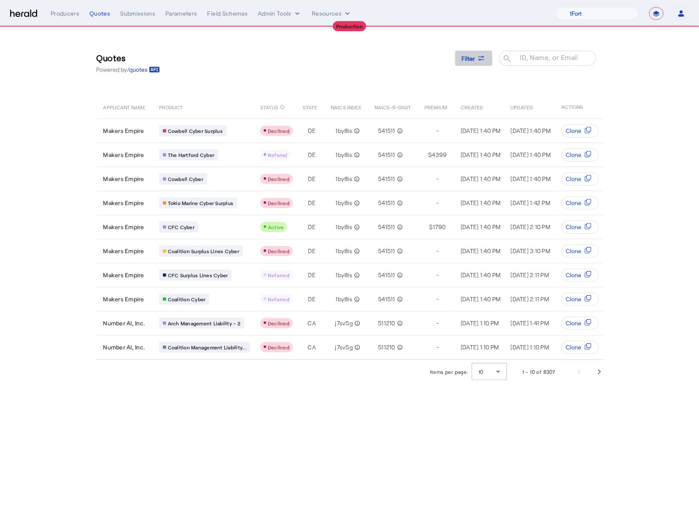
click at [492, 61] on span at bounding box center [473, 58] width 37 height 20
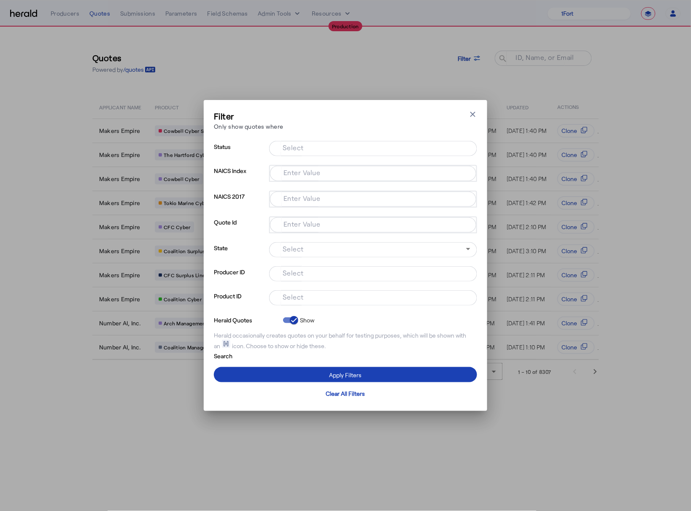
click at [335, 296] on input "Select" at bounding box center [371, 297] width 191 height 10
type input "****"
drag, startPoint x: 351, startPoint y: 288, endPoint x: 347, endPoint y: 289, distance: 4.5
click at [349, 289] on div at bounding box center [373, 285] width 208 height 9
click at [341, 295] on input "****" at bounding box center [371, 297] width 191 height 10
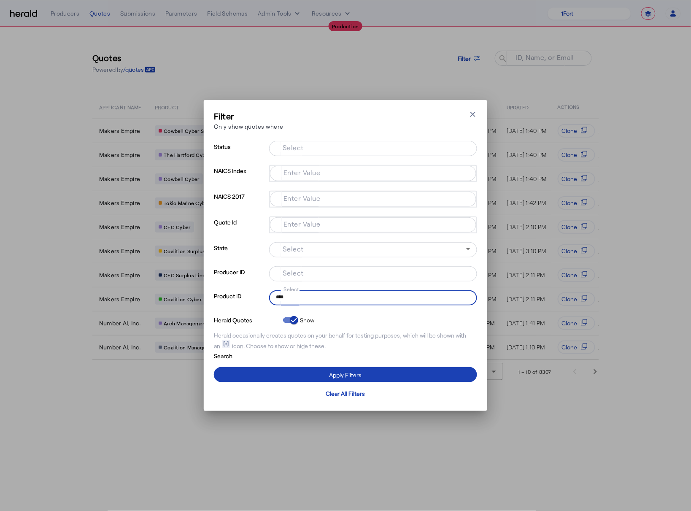
click at [341, 295] on input "****" at bounding box center [371, 297] width 191 height 10
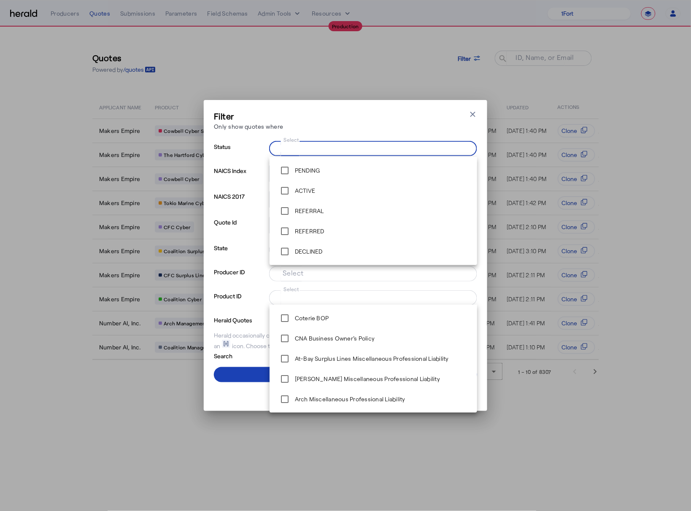
click at [304, 152] on input "Select" at bounding box center [371, 148] width 191 height 10
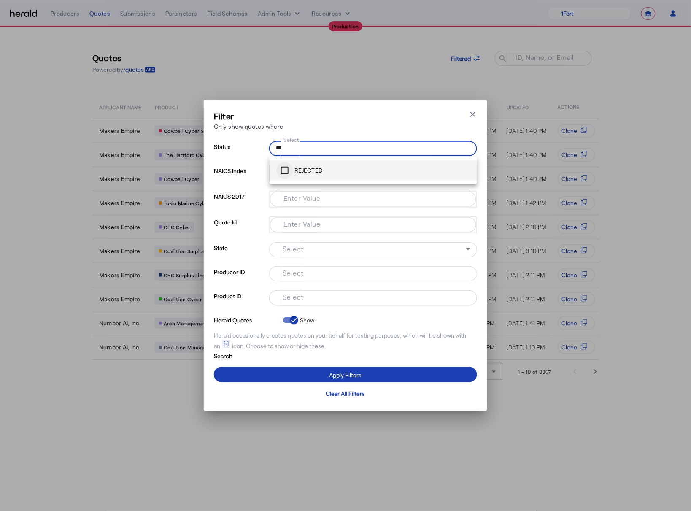
type input "***"
click at [291, 172] on div at bounding box center [284, 170] width 17 height 17
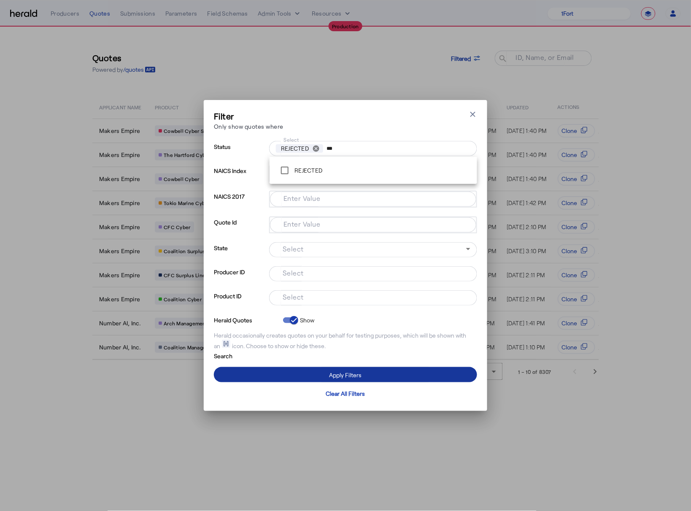
click at [354, 374] on div "Apply Filters" at bounding box center [346, 374] width 32 height 9
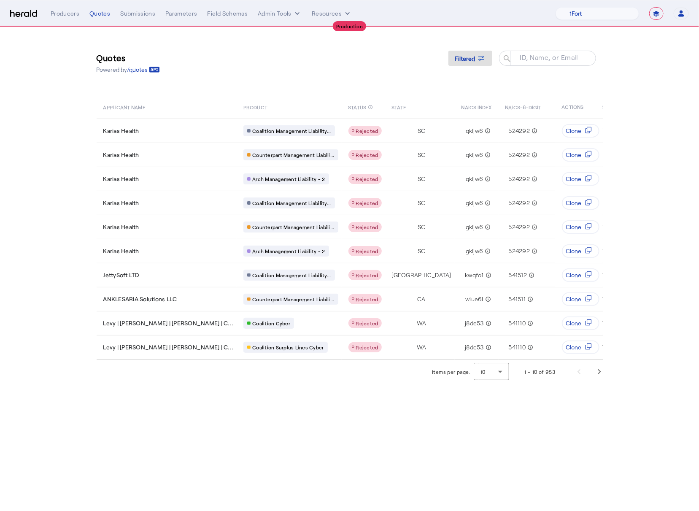
click at [262, 76] on div "Quotes Powered by /quotes Filtered ID, Name, or Email search" at bounding box center [350, 63] width 506 height 38
click at [594, 373] on span "Next page" at bounding box center [600, 372] width 20 height 20
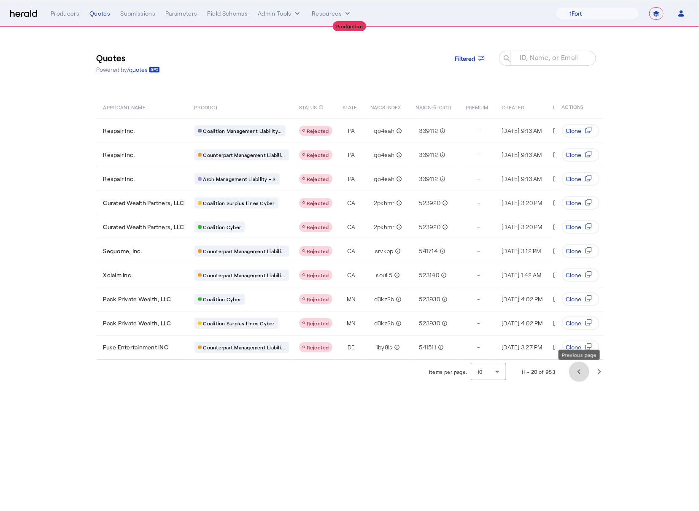
click at [577, 370] on span "Previous page" at bounding box center [579, 372] width 20 height 20
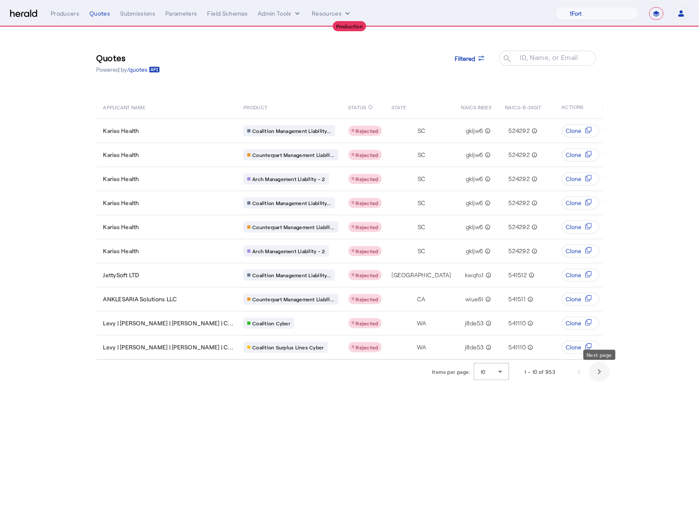
click at [597, 380] on span "Next page" at bounding box center [600, 372] width 20 height 20
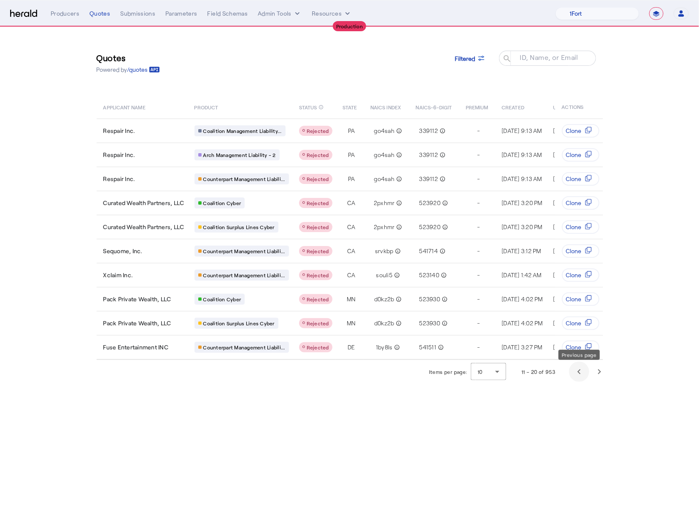
click at [577, 371] on span "Previous page" at bounding box center [579, 372] width 20 height 20
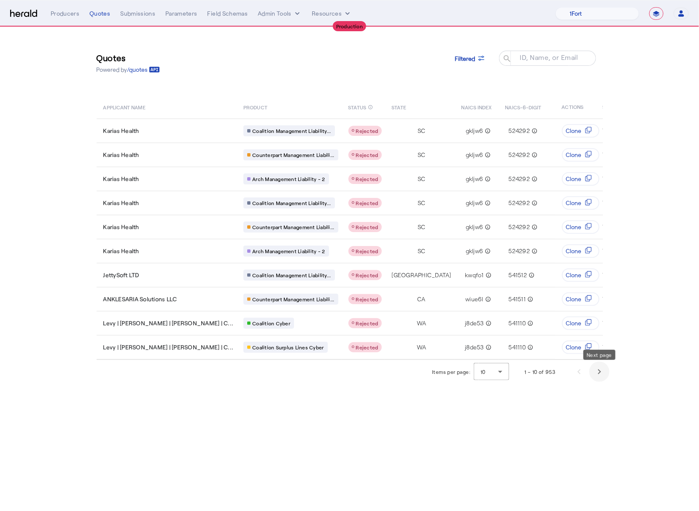
click at [606, 381] on span "Next page" at bounding box center [600, 372] width 20 height 20
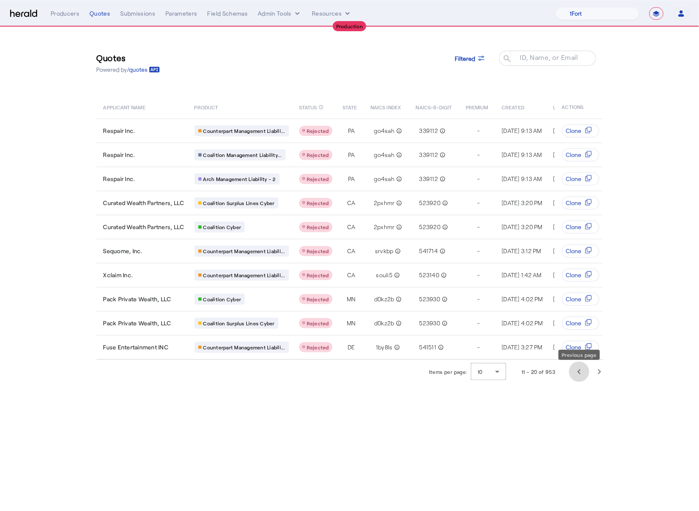
click at [575, 373] on span "Previous page" at bounding box center [579, 372] width 20 height 20
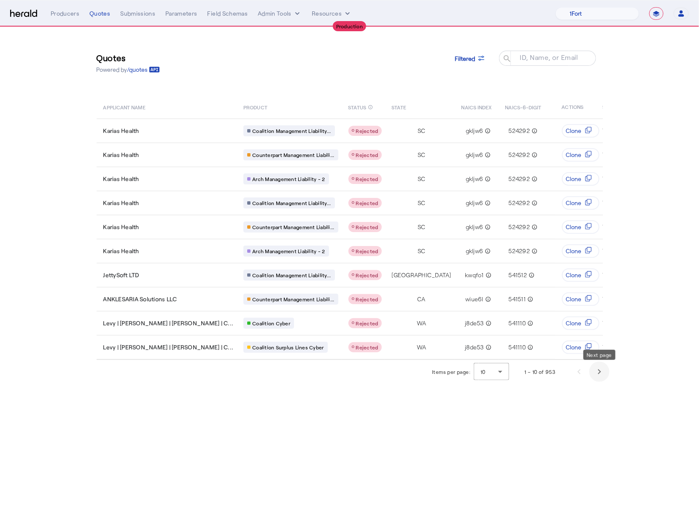
click at [606, 377] on span "Next page" at bounding box center [600, 372] width 20 height 20
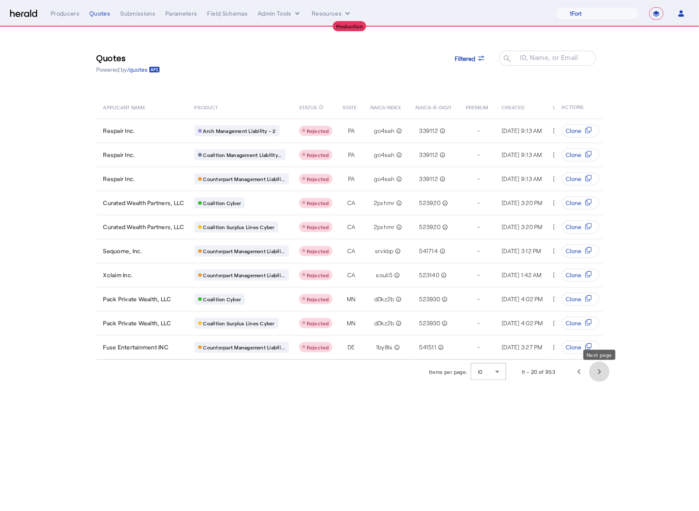
click at [604, 377] on span "Next page" at bounding box center [600, 372] width 20 height 20
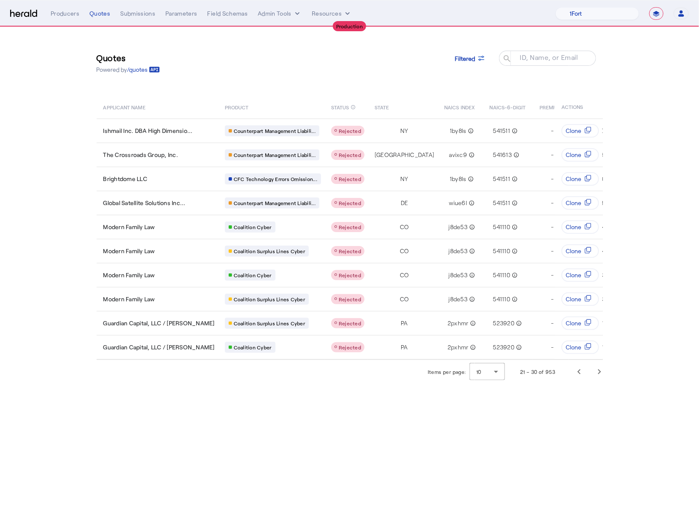
drag, startPoint x: 397, startPoint y: 430, endPoint x: 549, endPoint y: 388, distance: 157.4
click at [399, 430] on body "**********" at bounding box center [349, 255] width 699 height 511
click at [596, 370] on span "Next page" at bounding box center [600, 372] width 20 height 20
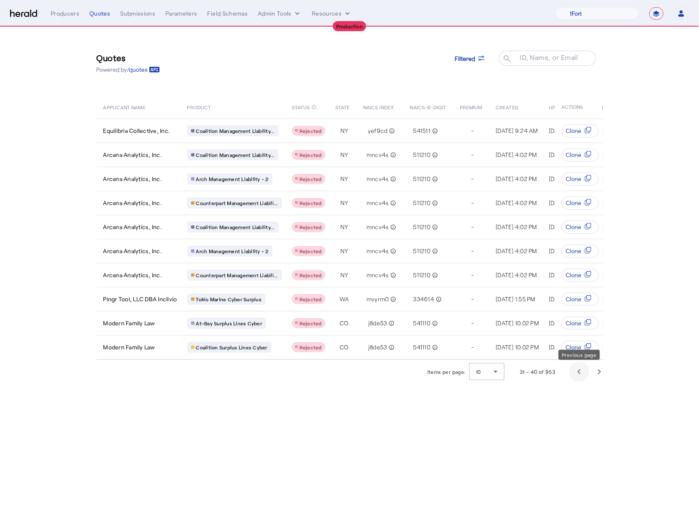
click at [577, 373] on span "Previous page" at bounding box center [579, 372] width 20 height 20
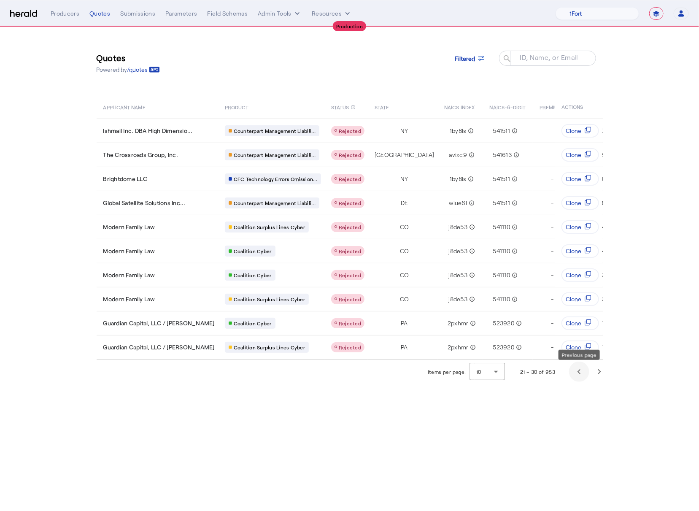
click at [577, 376] on span "Previous page" at bounding box center [579, 372] width 20 height 20
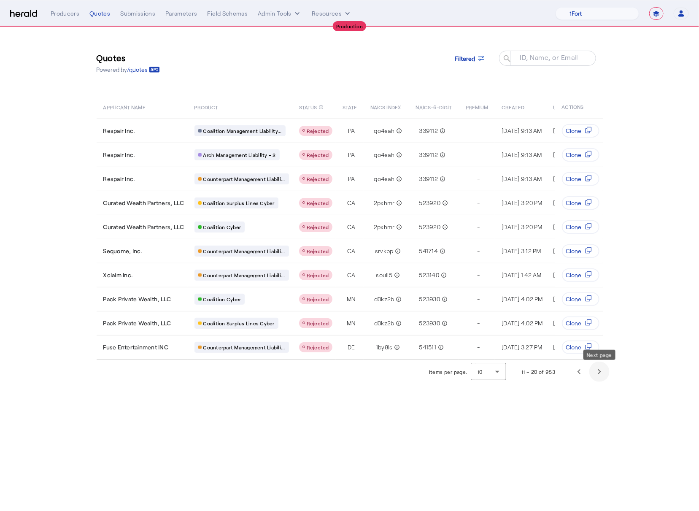
click at [606, 370] on span "Next page" at bounding box center [600, 372] width 20 height 20
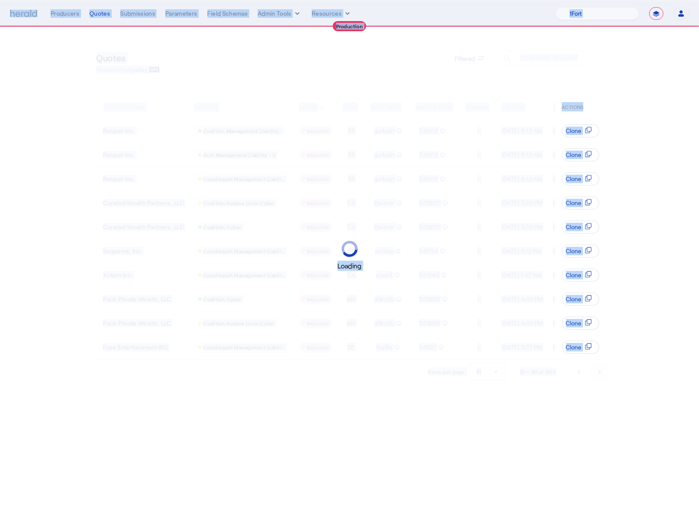
click at [606, 370] on div "Loading" at bounding box center [349, 255] width 699 height 511
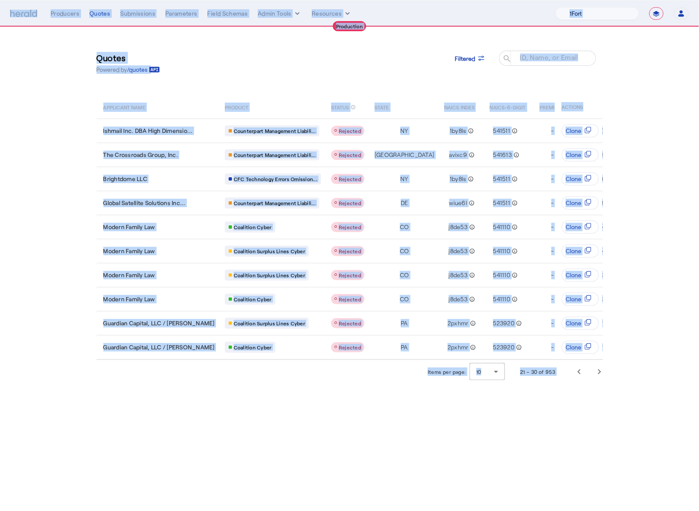
click at [596, 14] on select "1Fort Affinity Risk [PERSON_NAME] [PERSON_NAME] CRC Campus Coverage Citadel Fif…" at bounding box center [598, 13] width 84 height 13
select select "pfm_lx2v_founder_shield"
click at [556, 7] on select "1Fort Affinity Risk [PERSON_NAME] [PERSON_NAME] CRC Campus Coverage Citadel Fif…" at bounding box center [598, 13] width 84 height 13
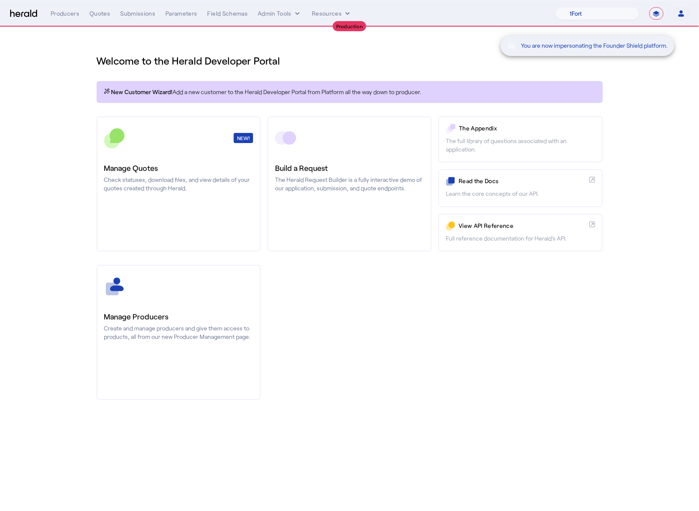
click at [623, 107] on div "You are now impersonating the Founder Shield platform." at bounding box center [349, 255] width 699 height 511
drag, startPoint x: 89, startPoint y: 18, endPoint x: 99, endPoint y: 16, distance: 10.3
click at [89, 18] on div "You are now impersonating the Founder Shield platform." at bounding box center [349, 255] width 699 height 511
click at [104, 15] on div "You are now impersonating the Founder Shield platform." at bounding box center [349, 255] width 699 height 511
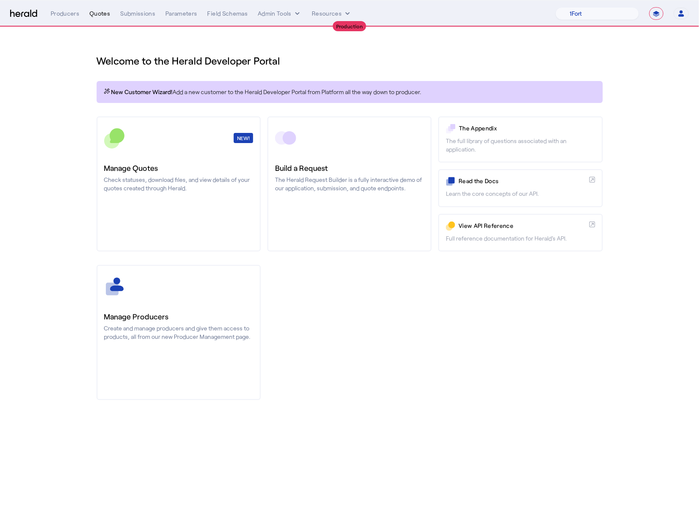
click at [95, 13] on div "Quotes" at bounding box center [99, 13] width 21 height 8
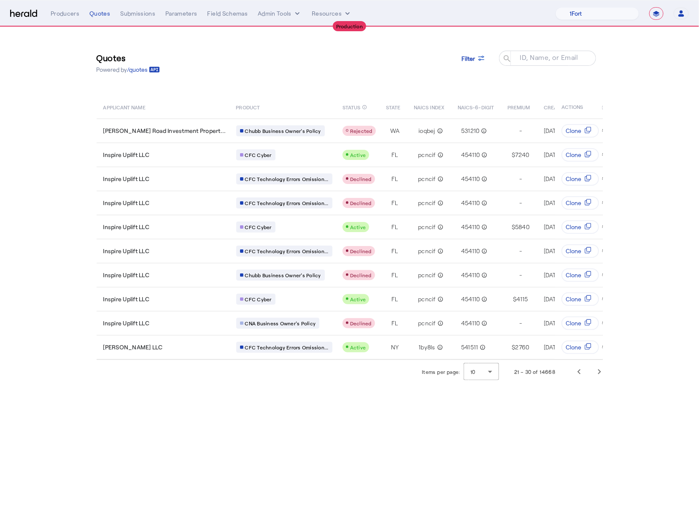
click at [344, 78] on div "Quotes Powered by /quotes Filter ID, Name, or Email search" at bounding box center [350, 63] width 506 height 38
click at [481, 68] on span at bounding box center [473, 58] width 37 height 20
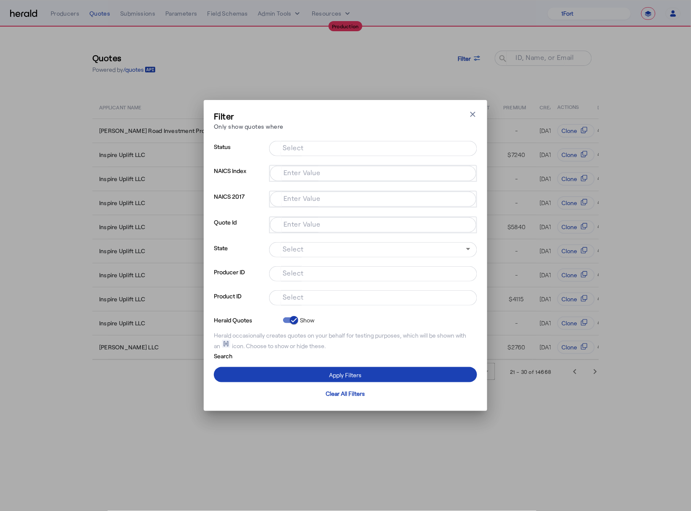
click at [325, 144] on input "Select" at bounding box center [371, 148] width 191 height 10
type input "****"
click at [360, 371] on div "Apply Filters" at bounding box center [346, 374] width 32 height 9
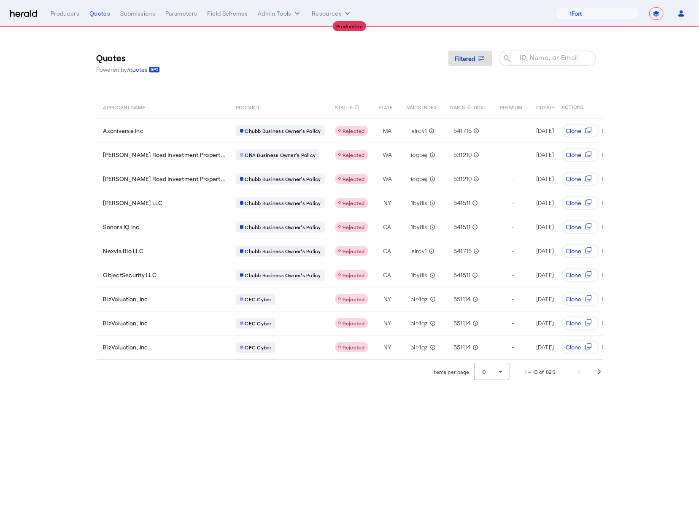
click at [411, 419] on body "**********" at bounding box center [349, 255] width 699 height 511
click at [489, 60] on span at bounding box center [471, 58] width 44 height 20
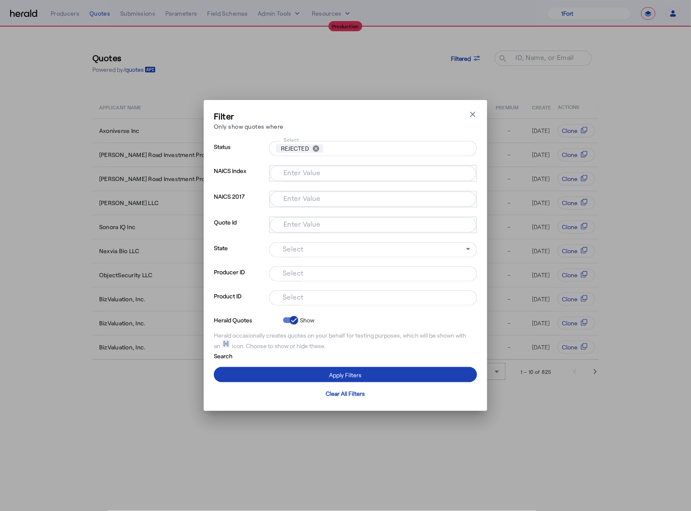
click at [313, 299] on input "Select" at bounding box center [371, 297] width 191 height 10
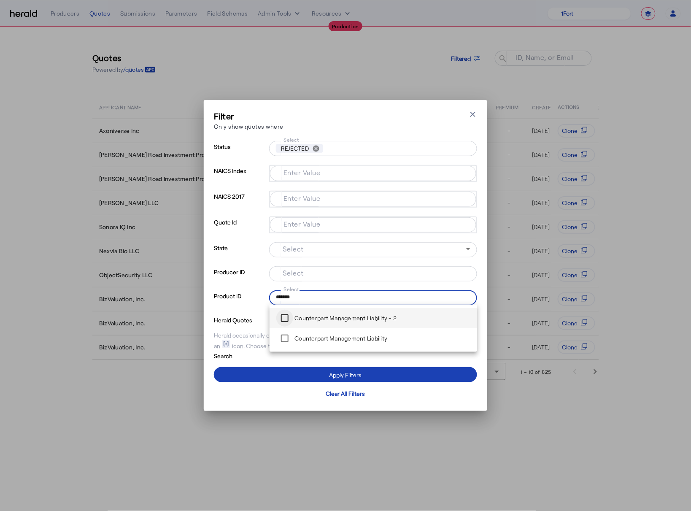
type input "*******"
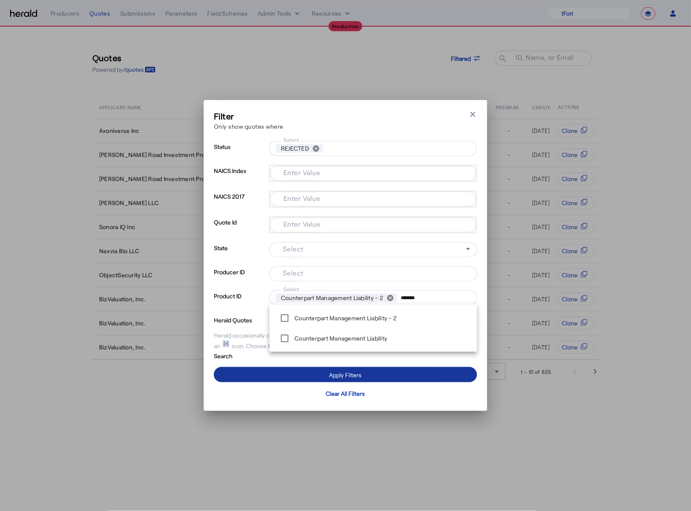
click at [295, 377] on span at bounding box center [345, 375] width 263 height 20
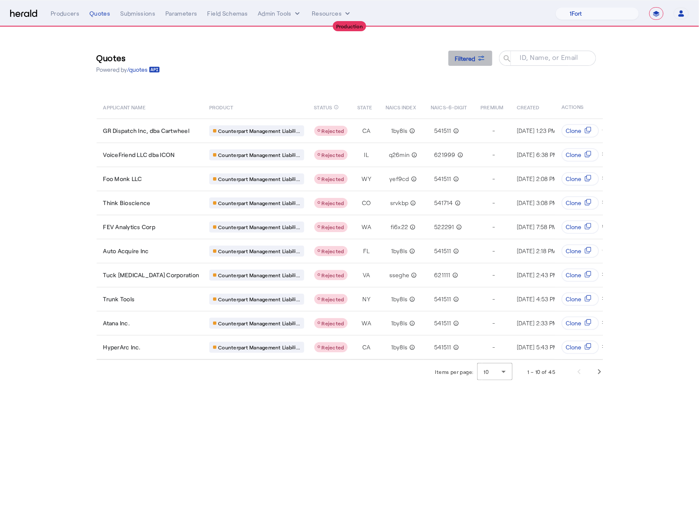
click at [479, 59] on icon at bounding box center [481, 60] width 6 height 2
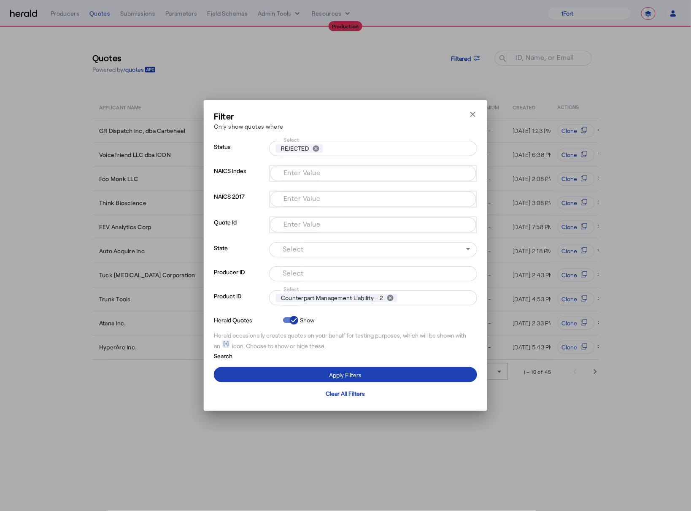
click at [417, 295] on input "Select" at bounding box center [434, 298] width 66 height 12
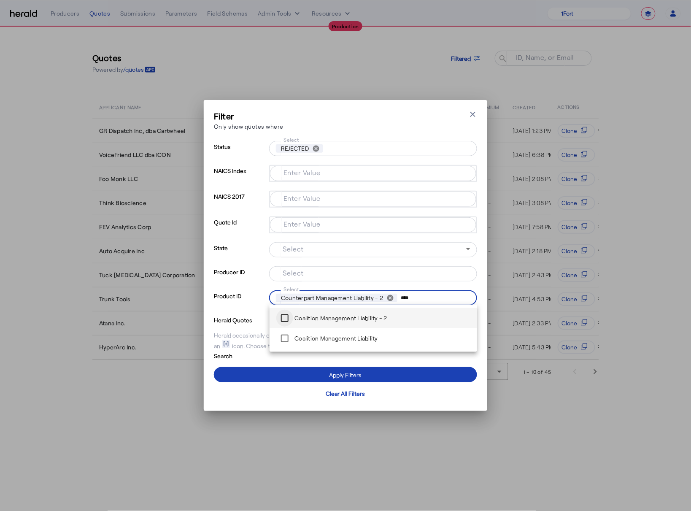
type input "****"
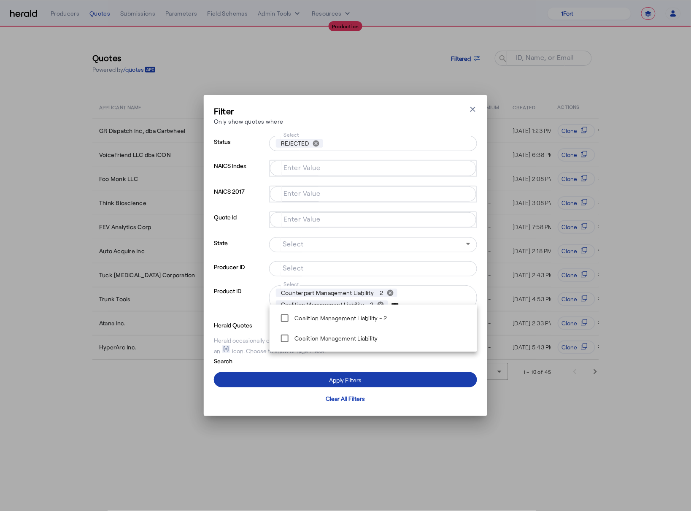
click at [338, 377] on div "Apply Filters" at bounding box center [346, 380] width 32 height 9
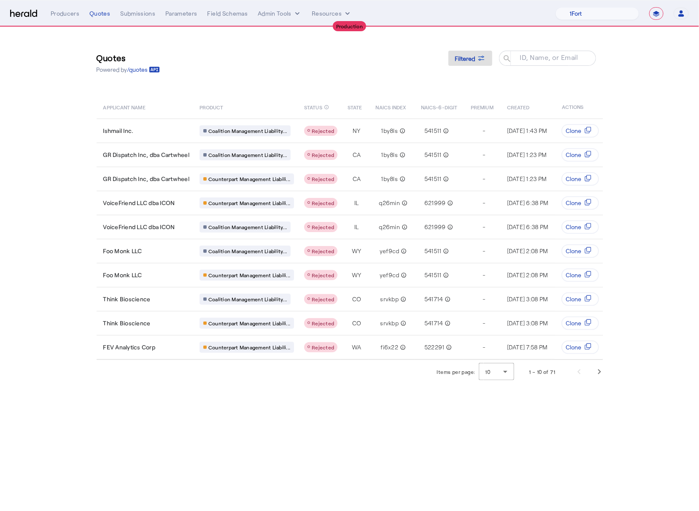
click at [355, 436] on body "**********" at bounding box center [349, 255] width 699 height 511
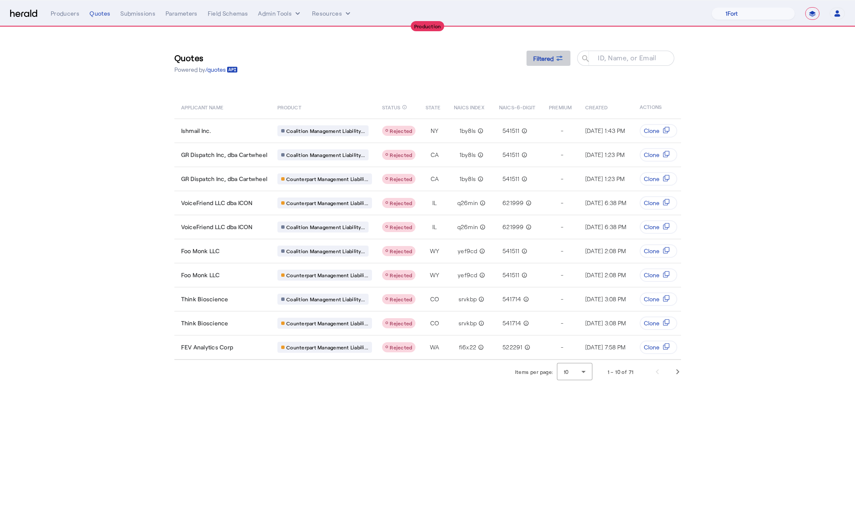
click at [552, 56] on span "Filtered" at bounding box center [543, 58] width 20 height 9
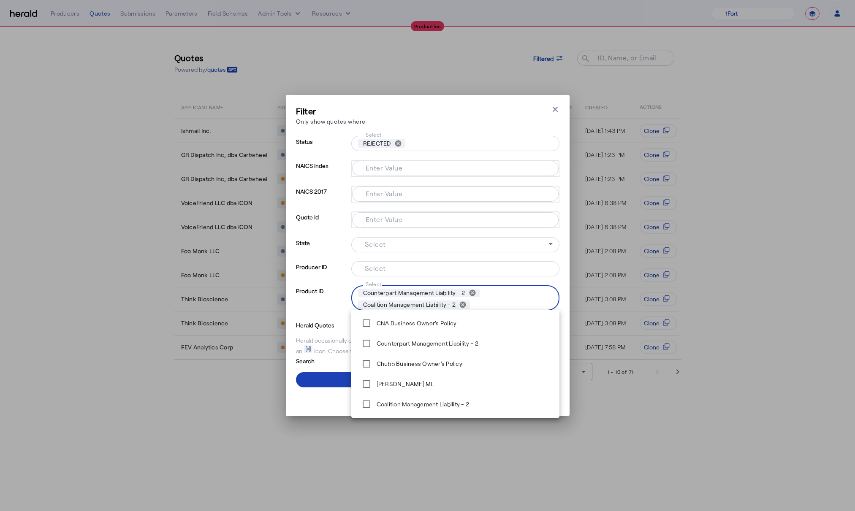
click at [503, 308] on input "Select" at bounding box center [512, 305] width 79 height 12
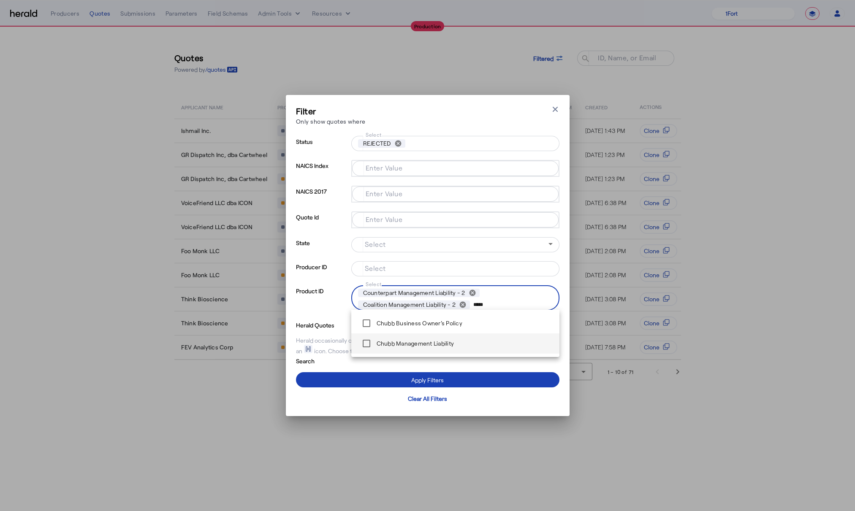
type input "*****"
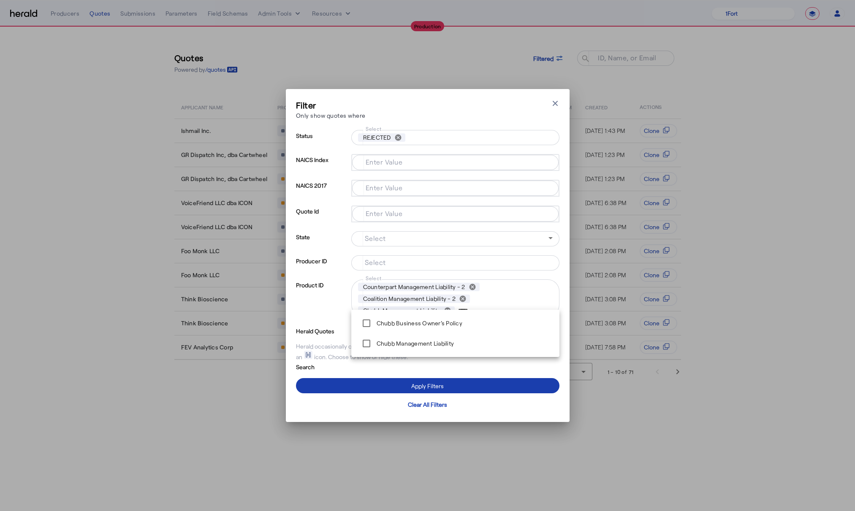
click at [388, 385] on span at bounding box center [427, 386] width 263 height 20
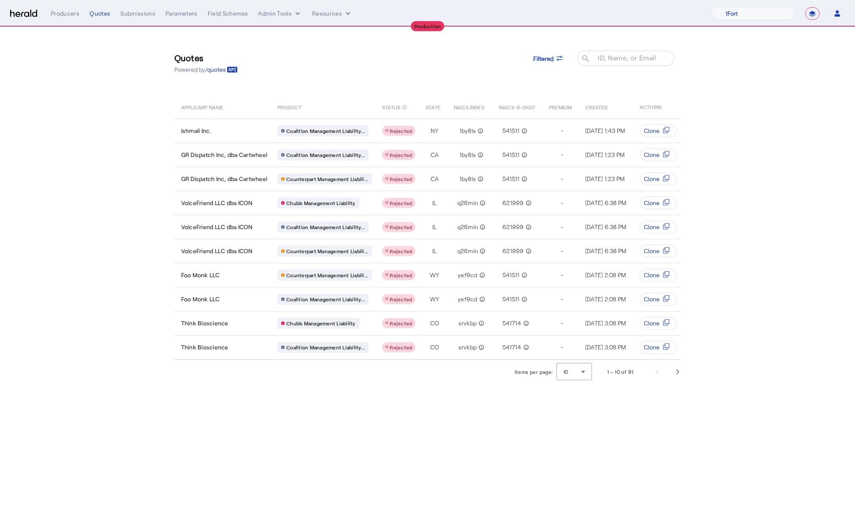
click at [416, 444] on body "**********" at bounding box center [427, 255] width 855 height 511
click at [623, 419] on body "**********" at bounding box center [427, 255] width 855 height 511
click at [623, 377] on span "Next page" at bounding box center [677, 372] width 20 height 20
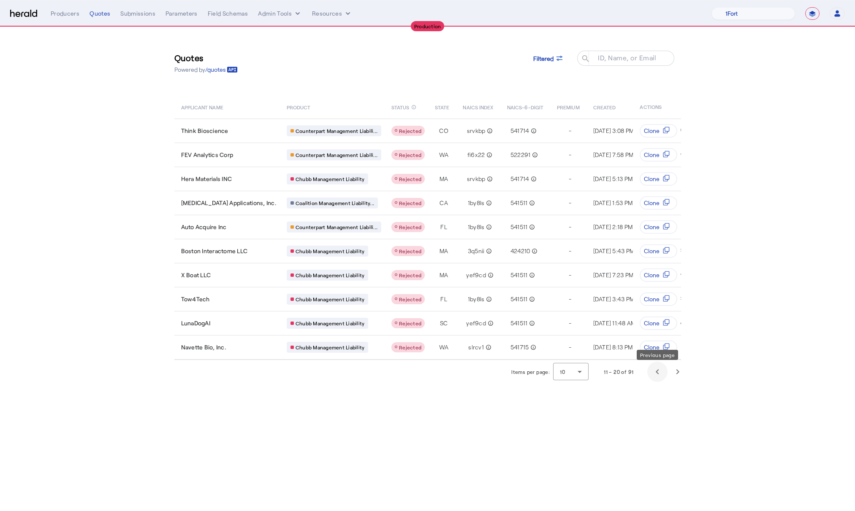
click at [623, 370] on span "Previous page" at bounding box center [657, 372] width 20 height 20
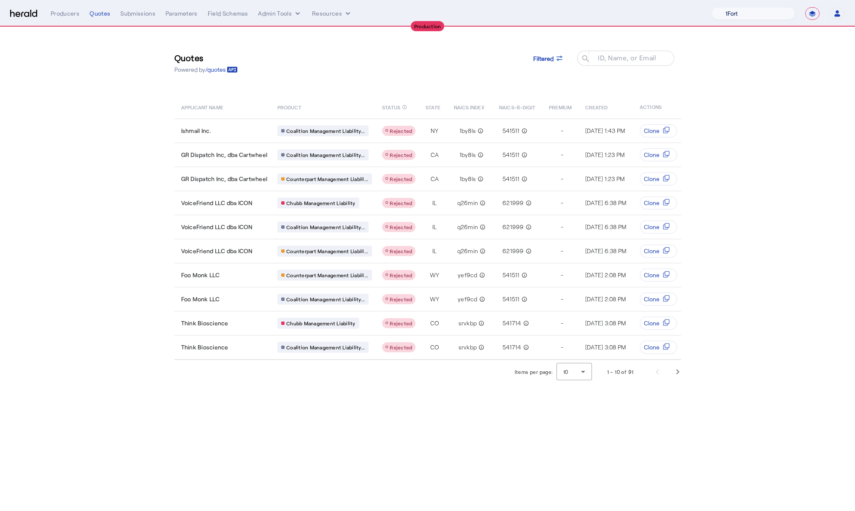
click at [623, 11] on select "1Fort Affinity Risk [PERSON_NAME] [PERSON_NAME] CRC Campus Coverage Citadel Fif…" at bounding box center [753, 13] width 84 height 13
select select "pfm_md8s_semsee"
click at [623, 7] on select "1Fort Affinity Risk [PERSON_NAME] [PERSON_NAME] CRC Campus Coverage Citadel Fif…" at bounding box center [753, 13] width 84 height 13
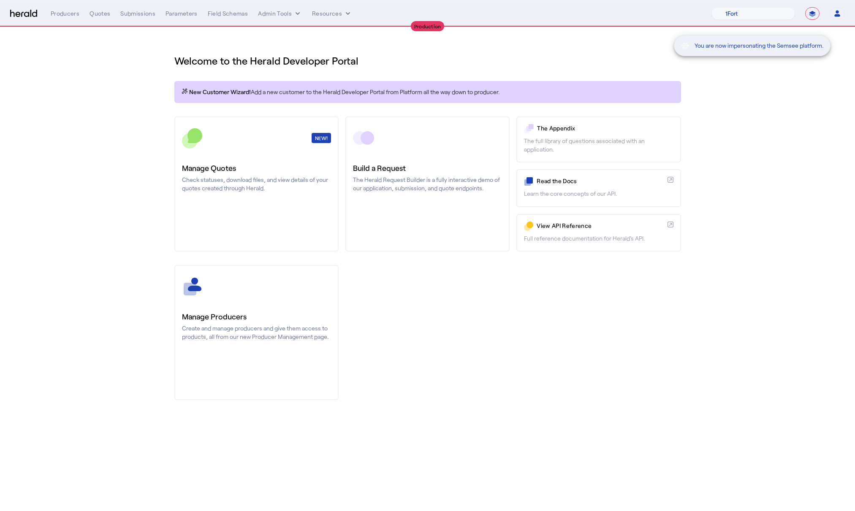
click at [525, 385] on div "You are now impersonating the Semsee platform." at bounding box center [427, 255] width 855 height 511
click at [107, 8] on div "**********" at bounding box center [448, 13] width 794 height 13
click at [106, 11] on div "Quotes" at bounding box center [99, 13] width 21 height 8
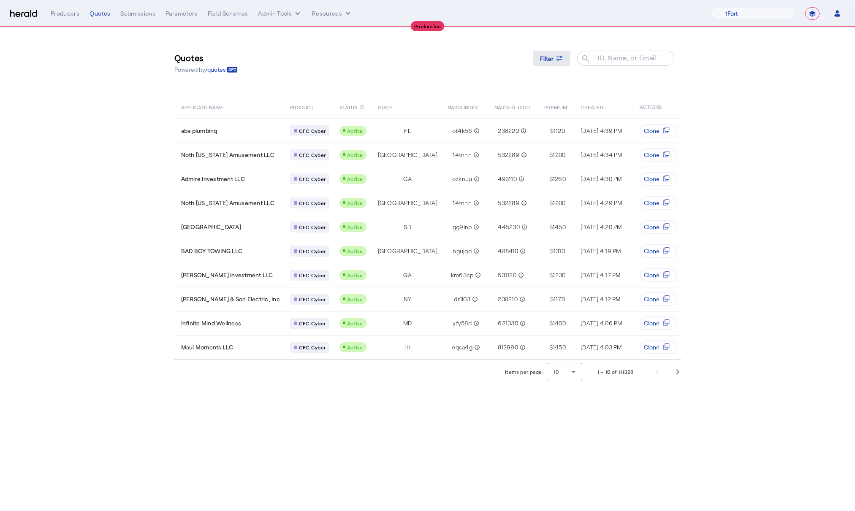
click at [564, 59] on span at bounding box center [551, 58] width 37 height 20
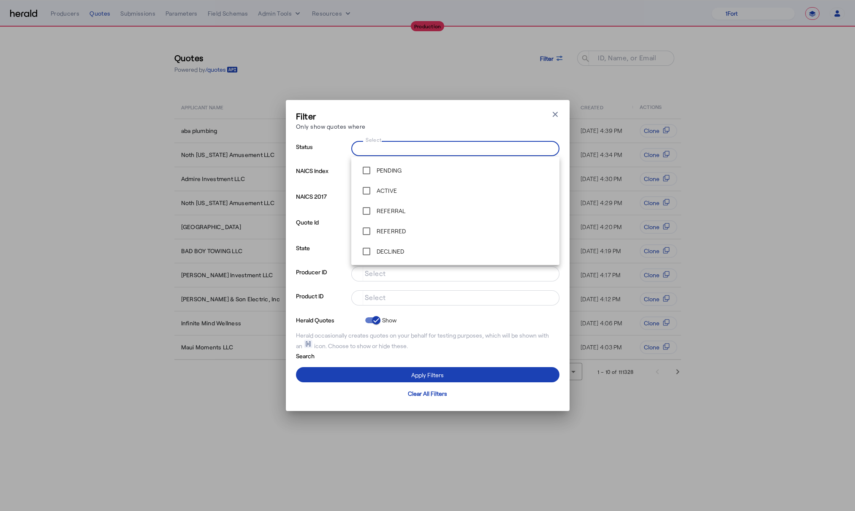
click at [393, 147] on input "Select" at bounding box center [453, 148] width 191 height 10
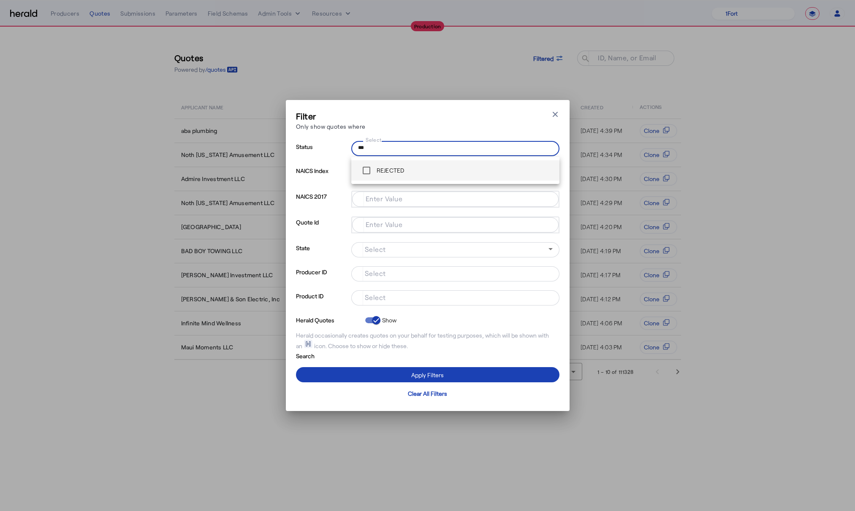
type input "***"
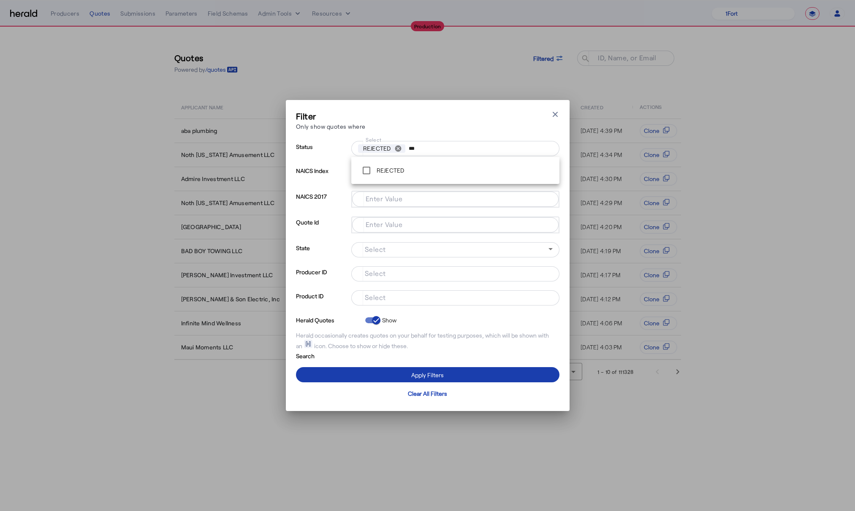
click at [435, 377] on div "Apply Filters" at bounding box center [427, 374] width 32 height 9
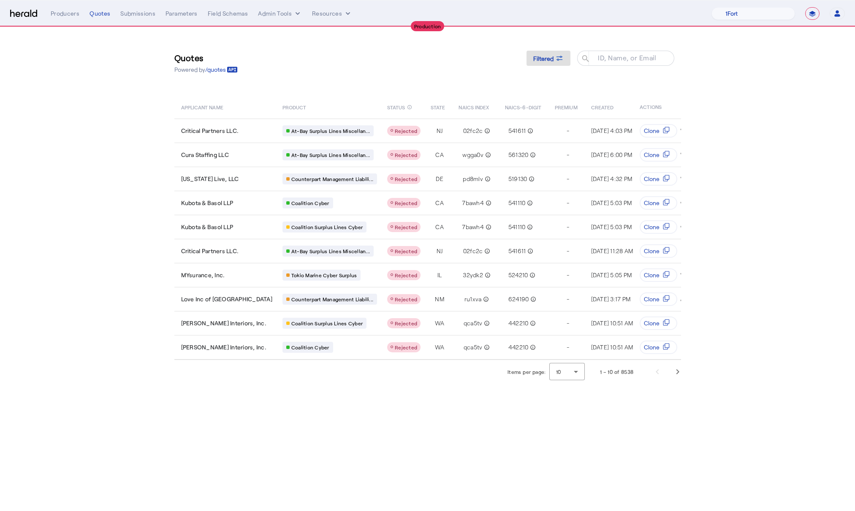
click at [427, 406] on body "**********" at bounding box center [427, 255] width 855 height 511
click at [553, 62] on div "Filtered" at bounding box center [548, 58] width 30 height 9
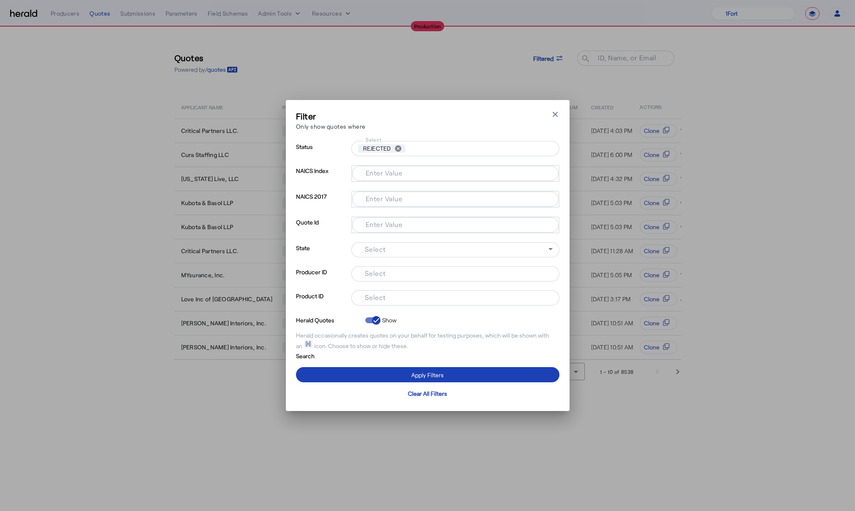
click at [392, 297] on input "Select" at bounding box center [453, 297] width 191 height 10
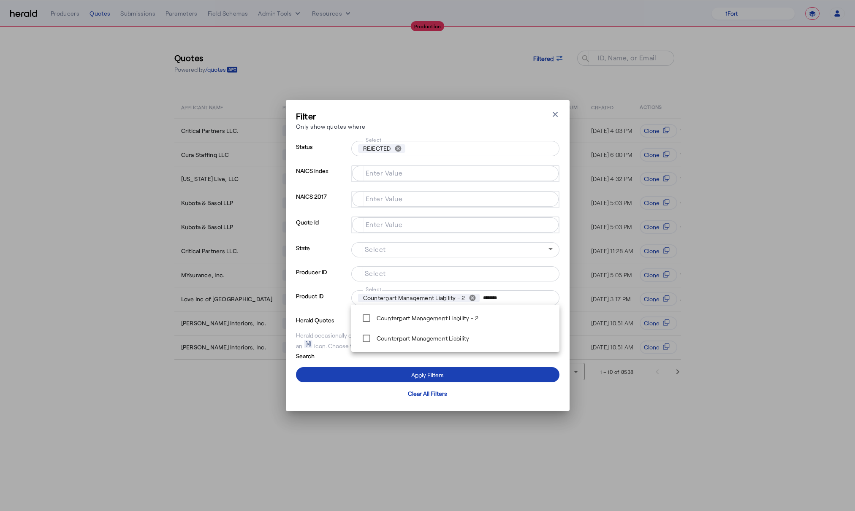
click at [522, 300] on input "*******" at bounding box center [516, 298] width 66 height 12
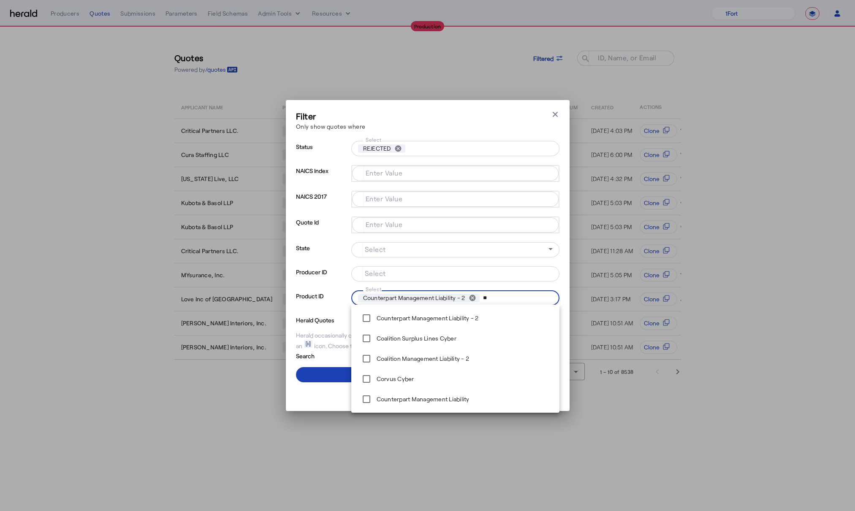
type input "*"
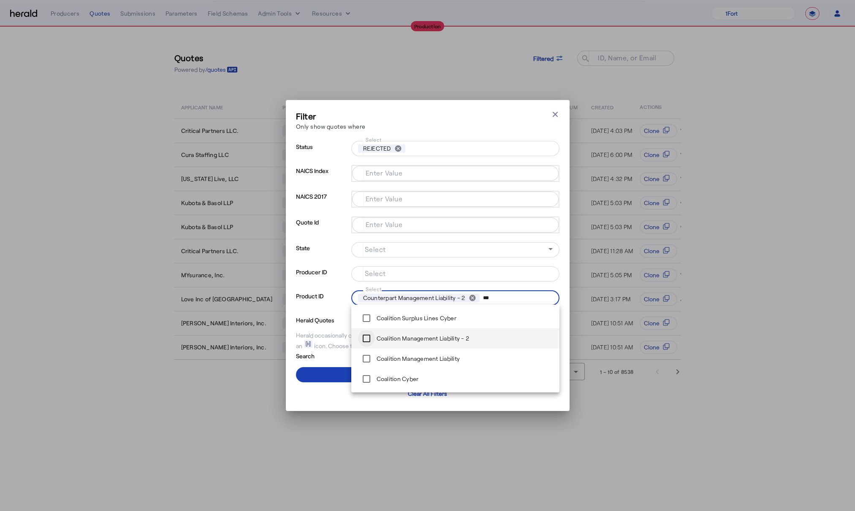
type input "***"
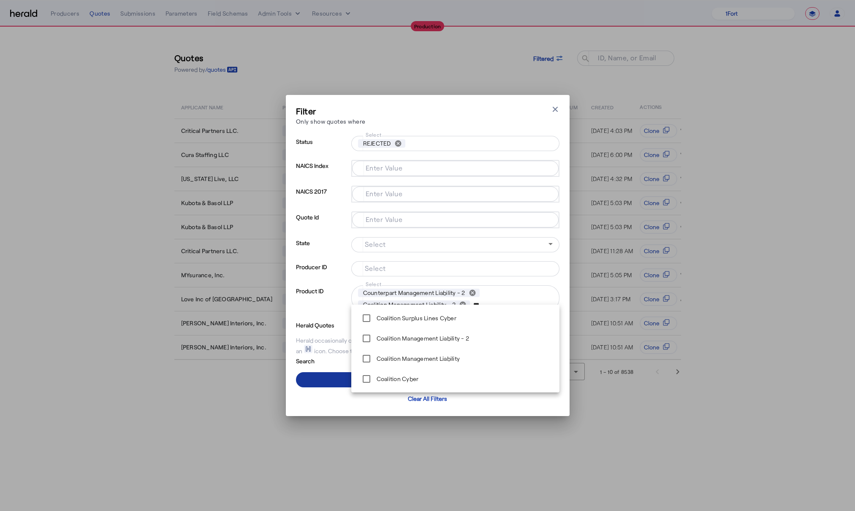
click at [336, 374] on span at bounding box center [427, 380] width 263 height 20
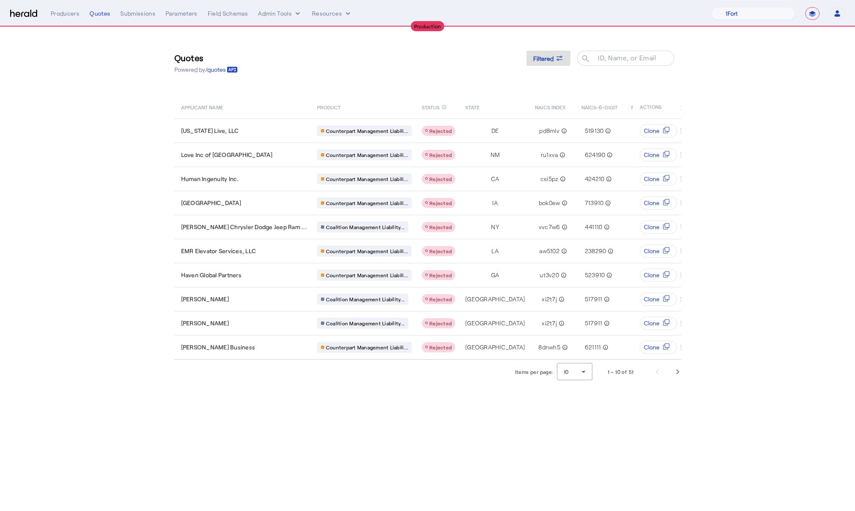
click at [415, 457] on body "**********" at bounding box center [427, 255] width 855 height 511
